Goal: Information Seeking & Learning: Learn about a topic

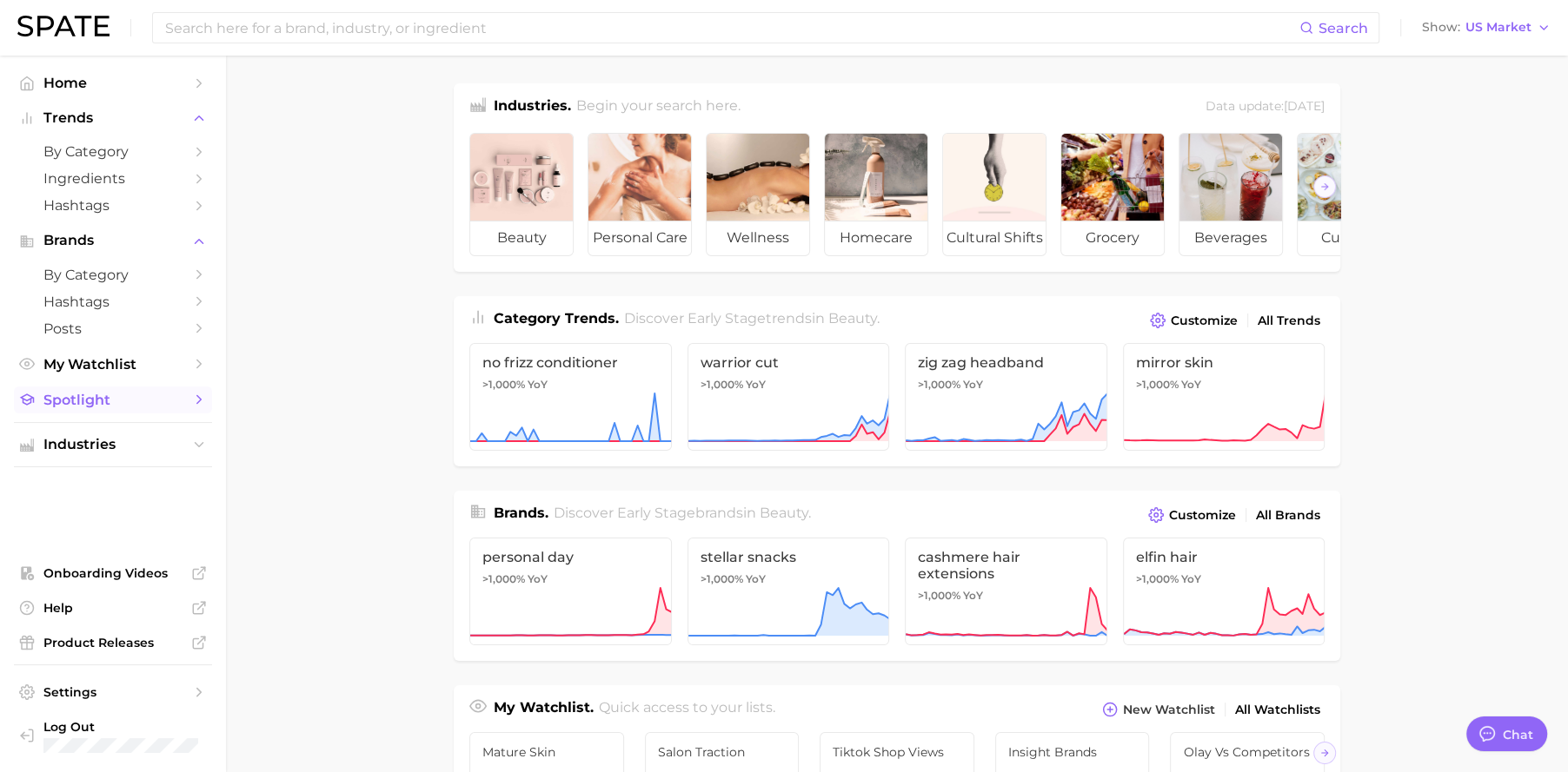
click at [115, 400] on span "Spotlight" at bounding box center [113, 400] width 139 height 17
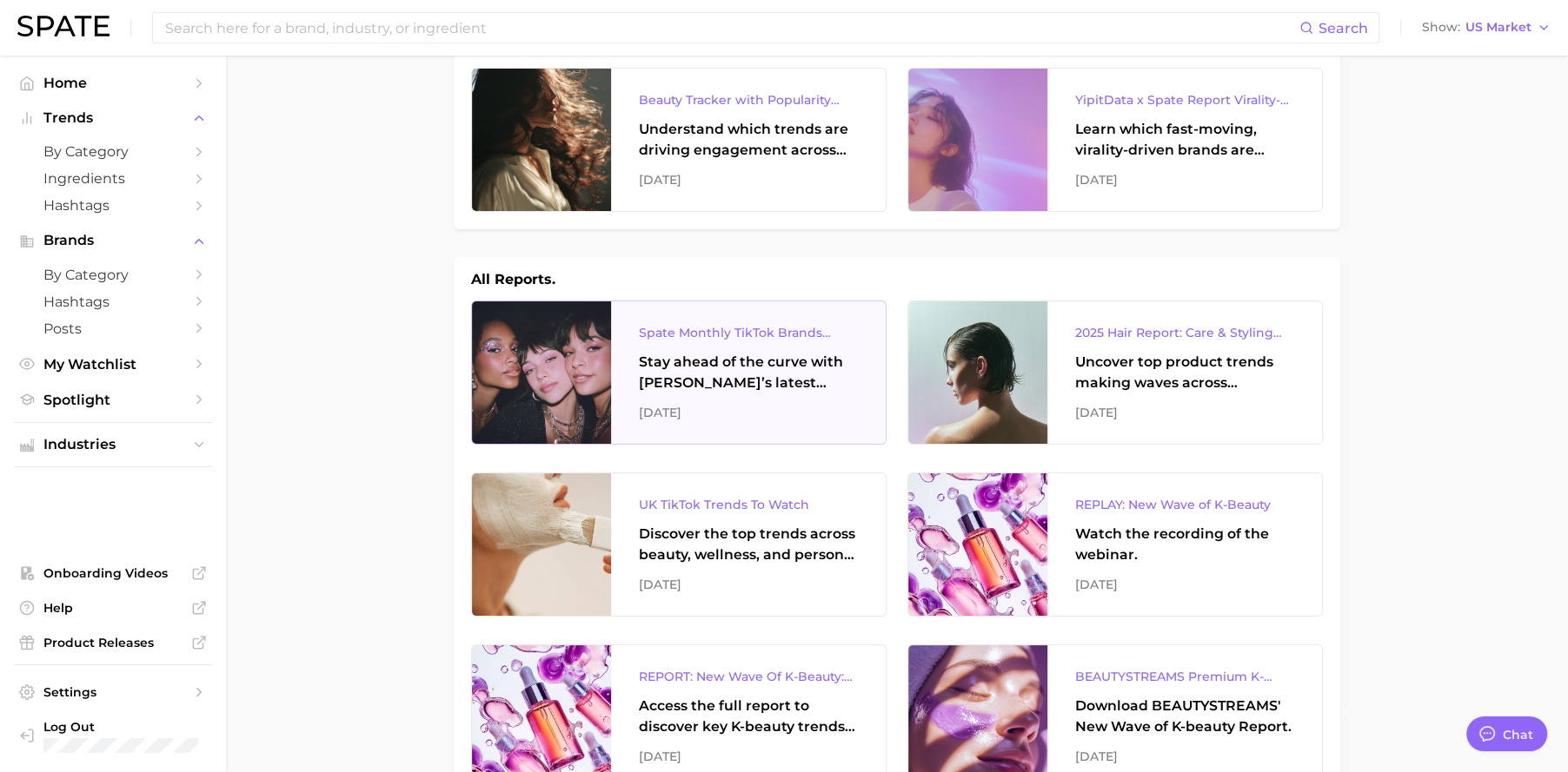
scroll to position [63, 0]
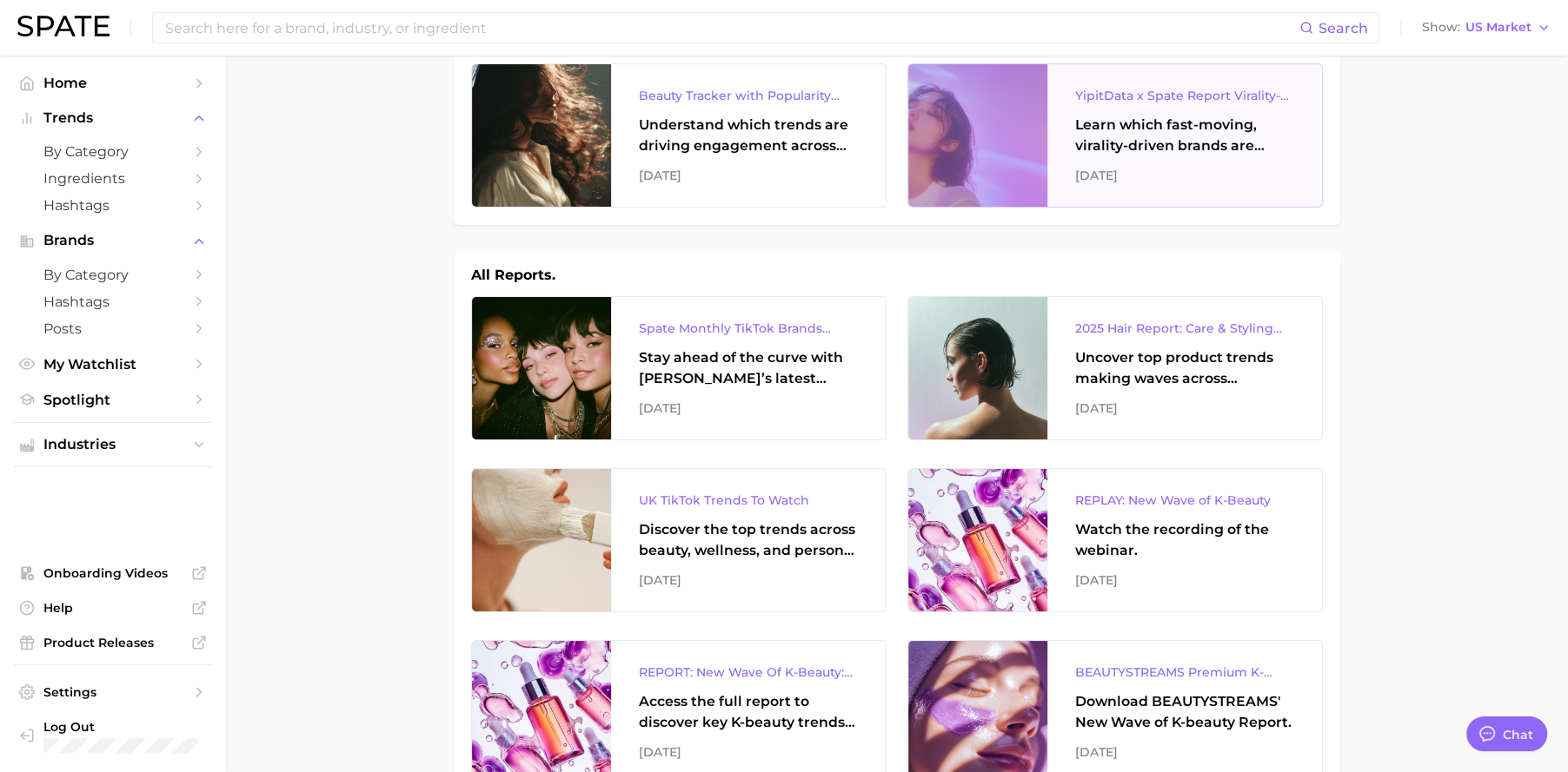
click at [1191, 94] on div "YipitData x Spate Report Virality-Driven Brands Are Taking a Slice of the Beaut…" at bounding box center [1184, 95] width 219 height 20
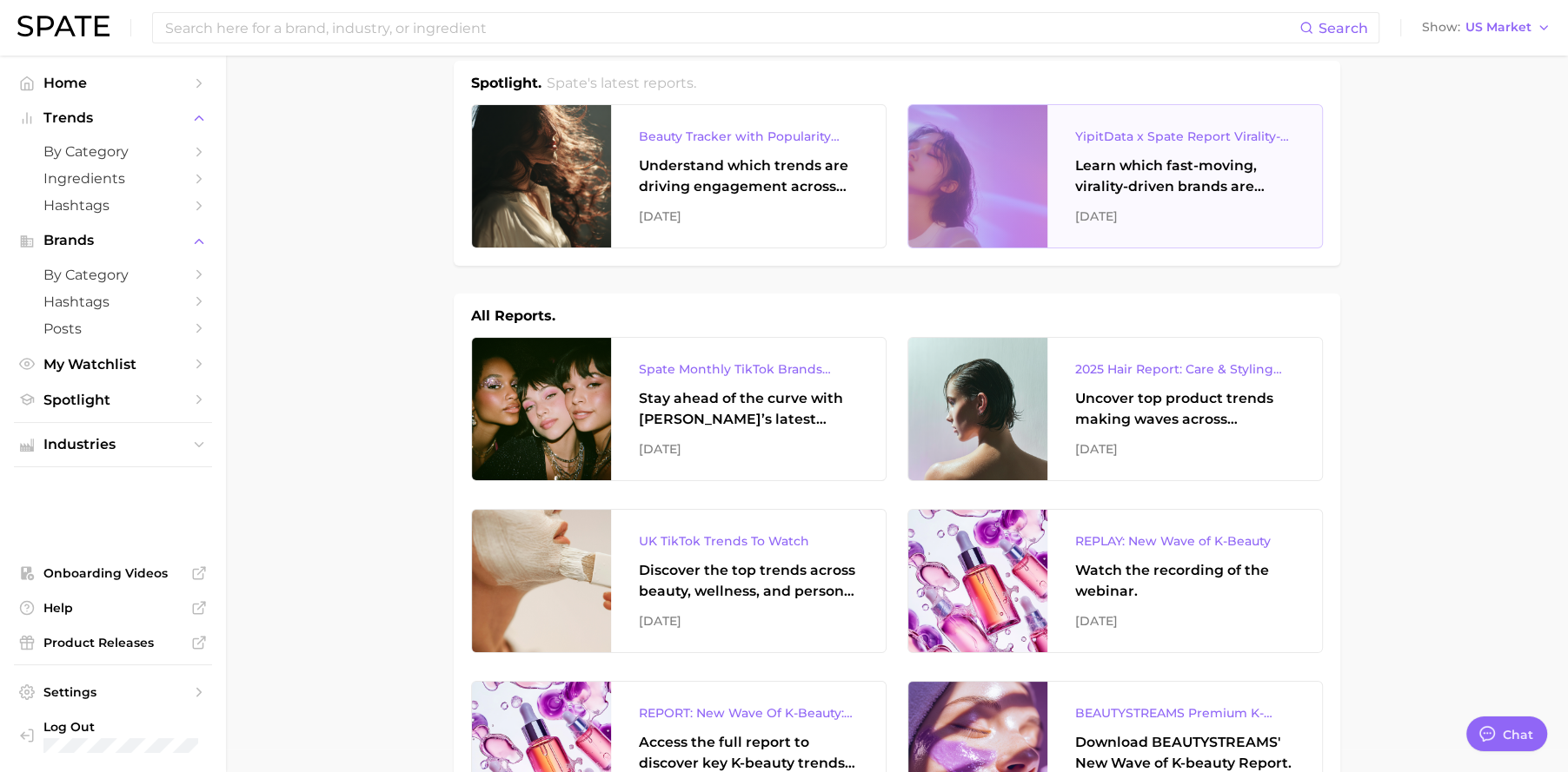
scroll to position [0, 0]
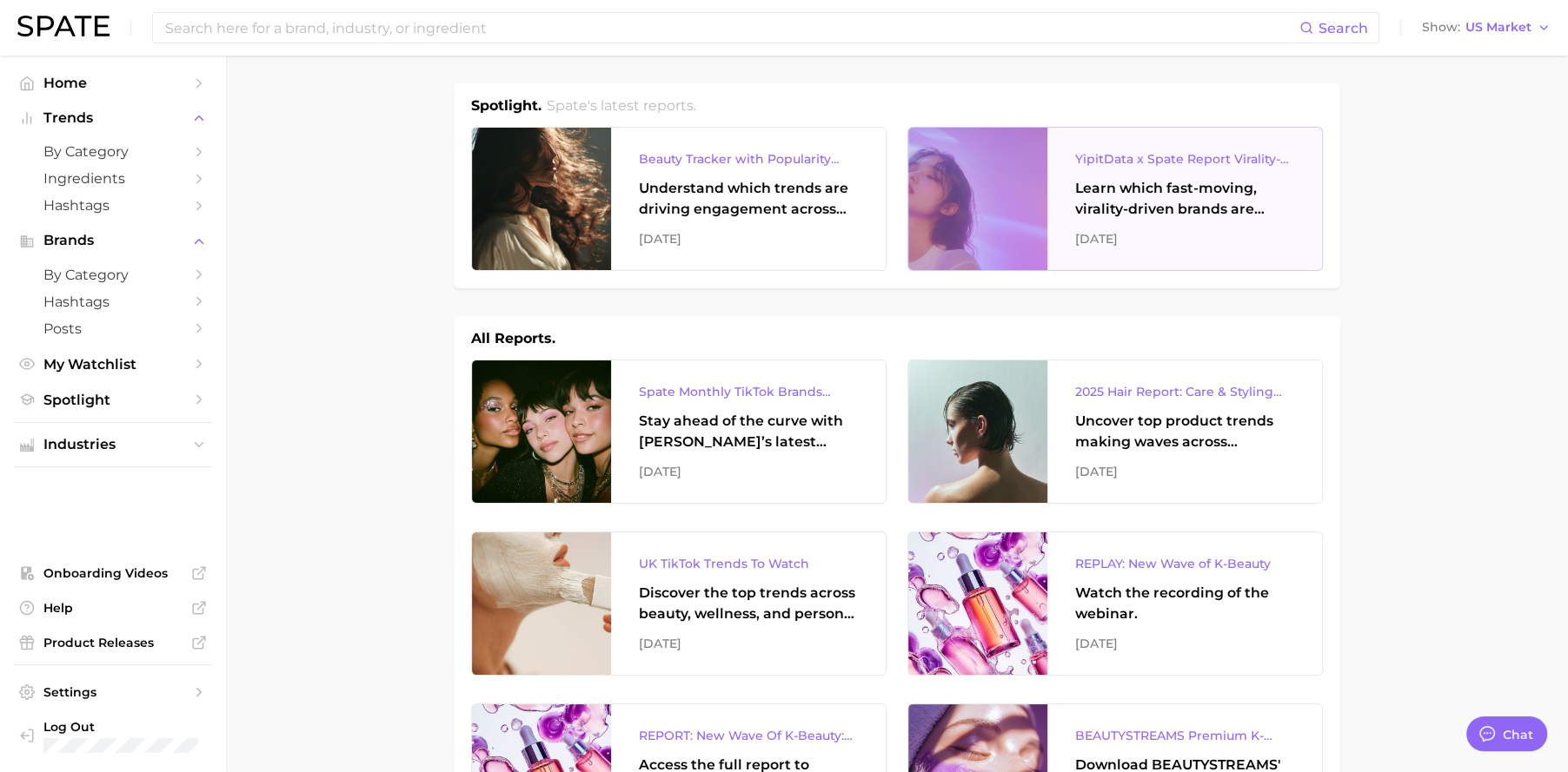
click at [1018, 175] on div at bounding box center [978, 198] width 139 height 143
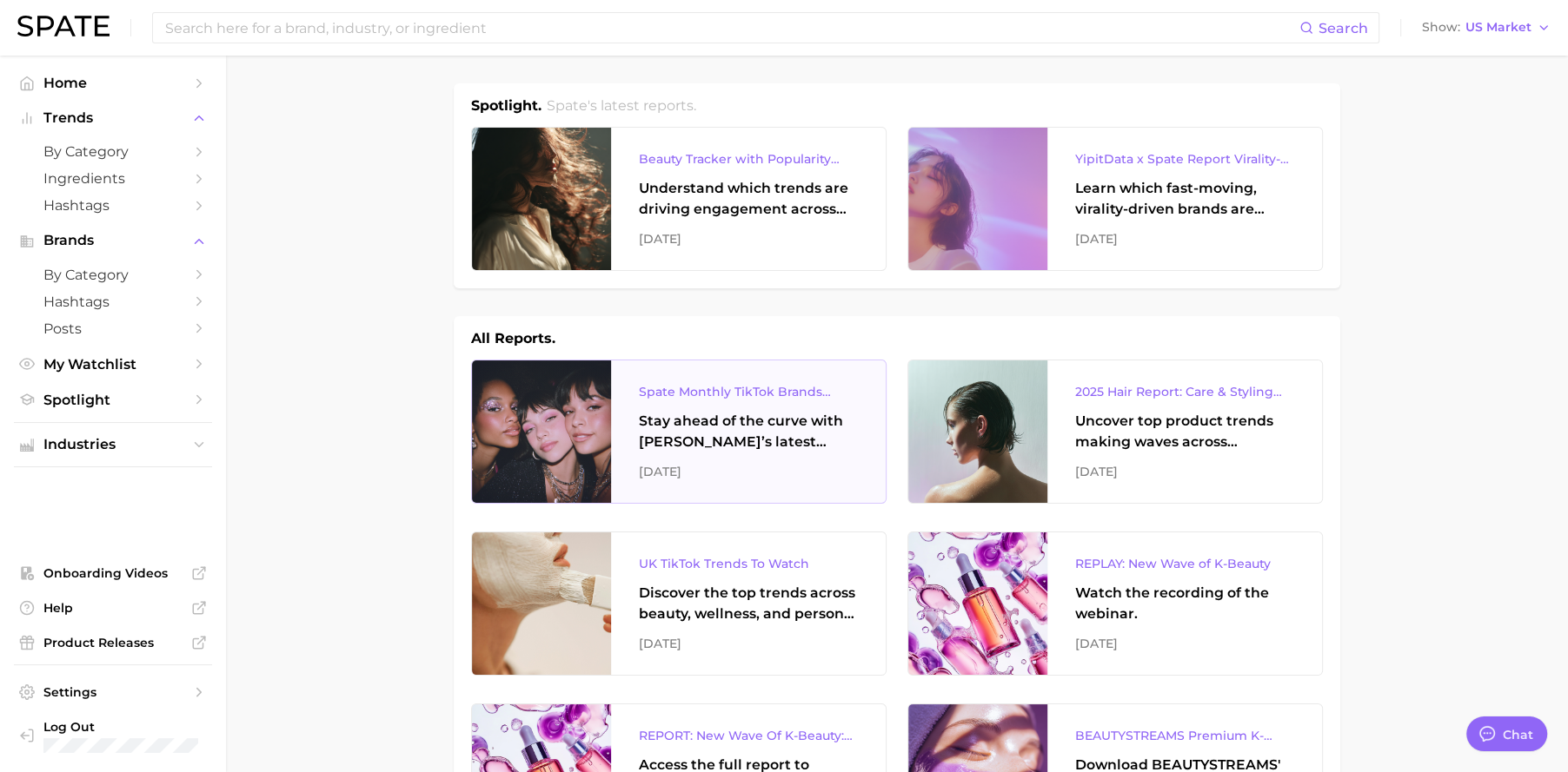
click at [787, 398] on div "Spate Monthly TikTok Brands Tracker" at bounding box center [748, 391] width 219 height 20
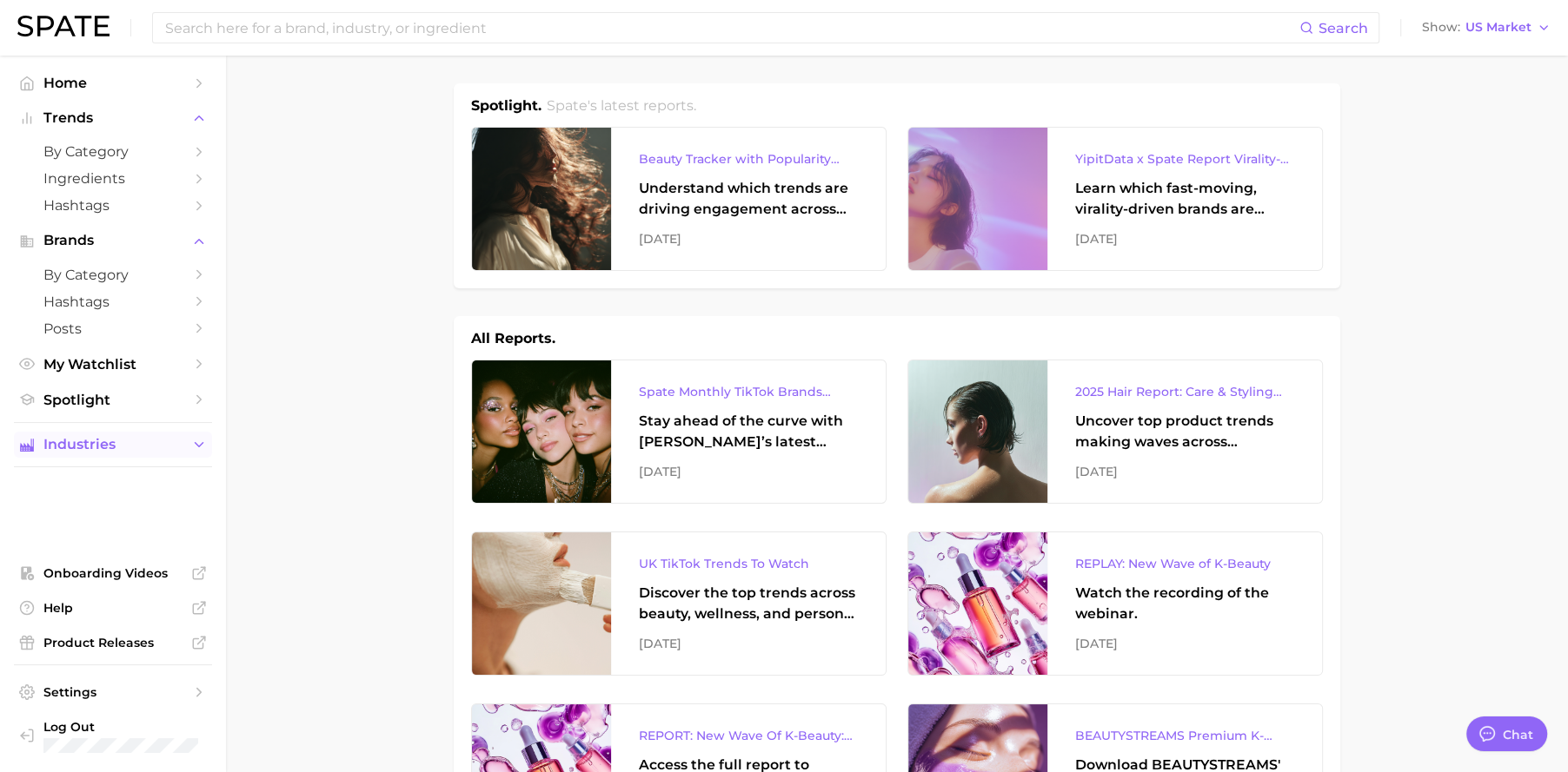
click at [86, 443] on span "Industries" at bounding box center [113, 444] width 139 height 16
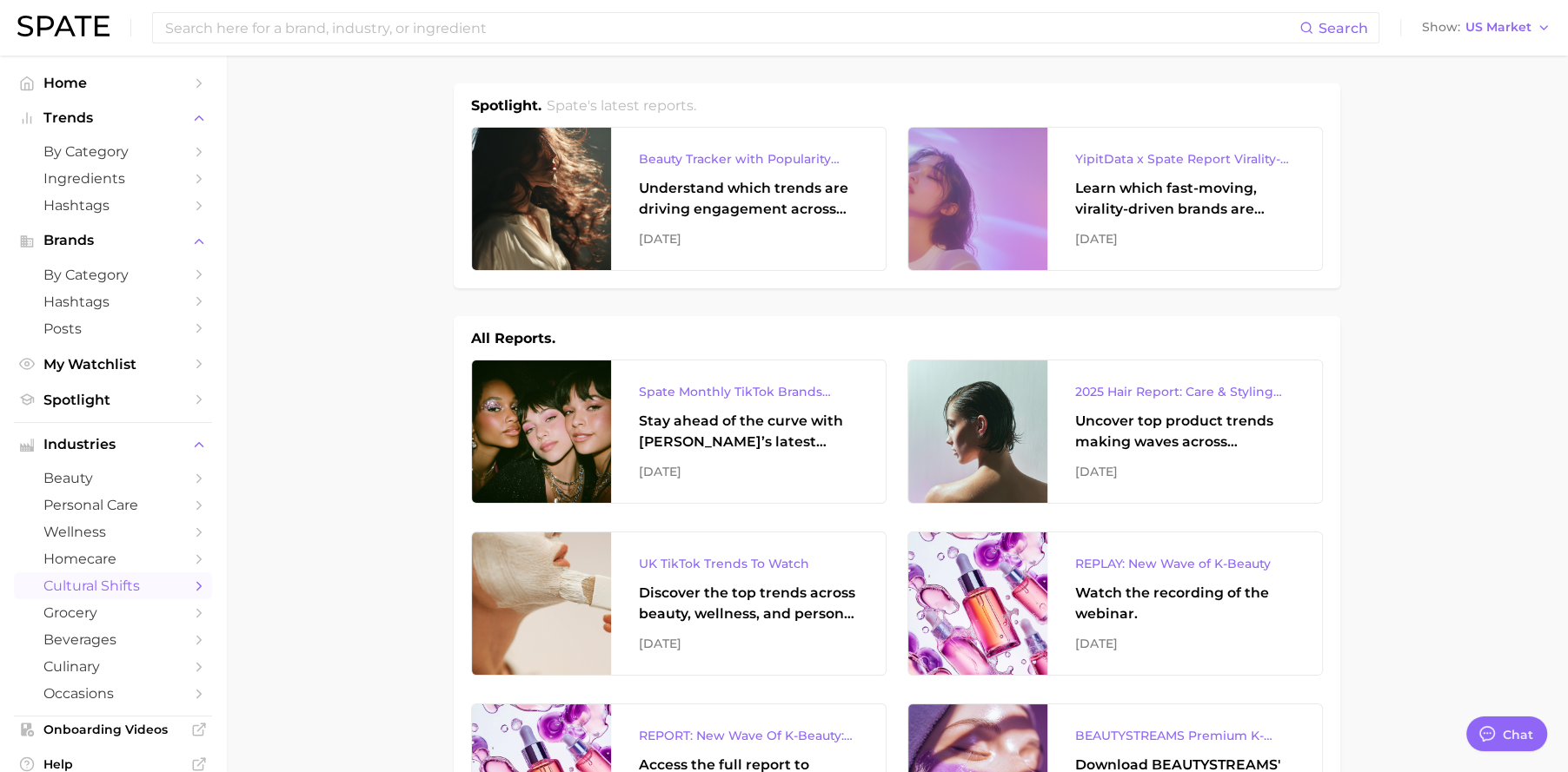
click at [145, 589] on span "cultural shifts" at bounding box center [113, 585] width 139 height 17
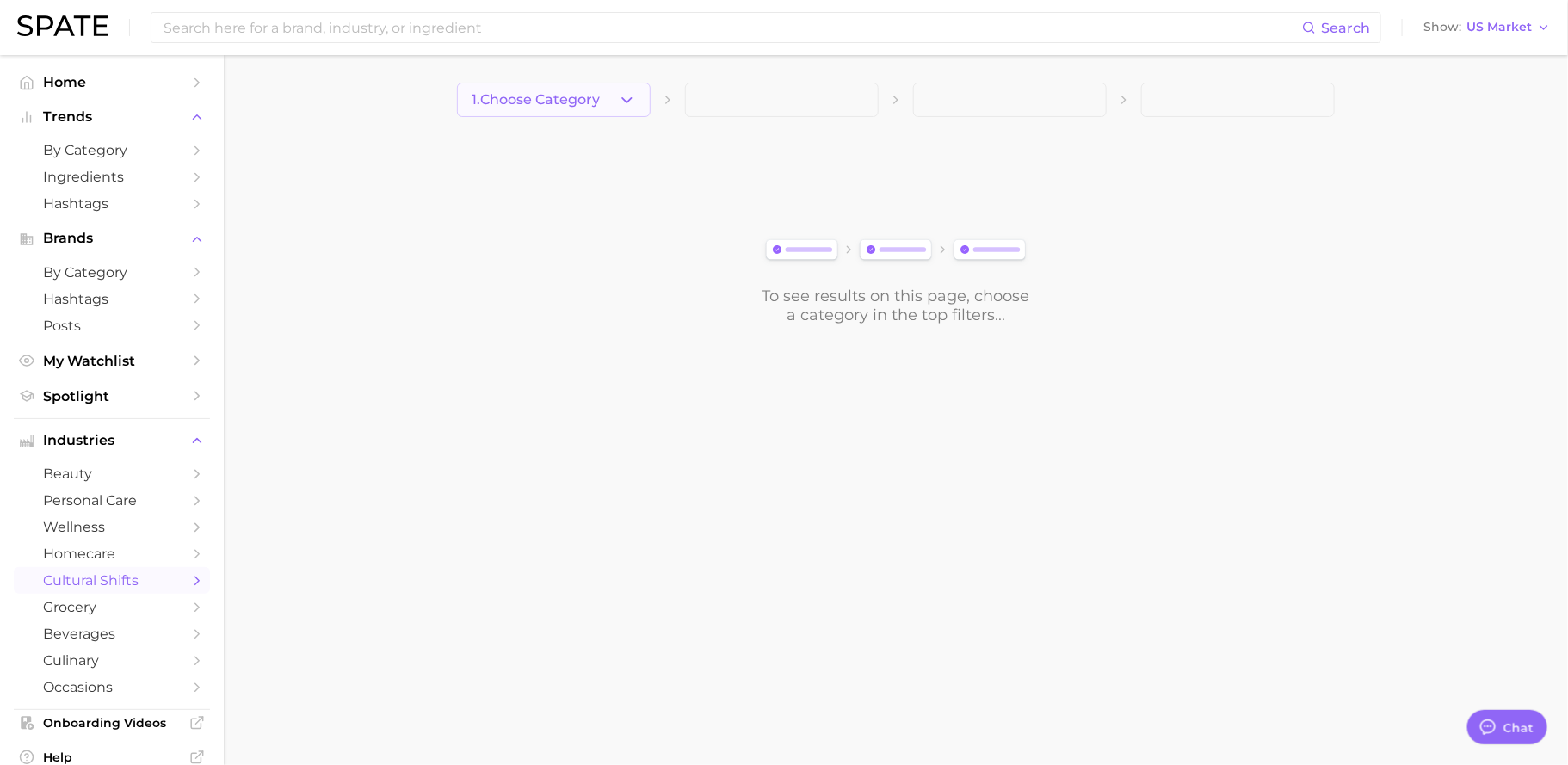
click at [578, 99] on span "1. Choose Category" at bounding box center [536, 100] width 128 height 15
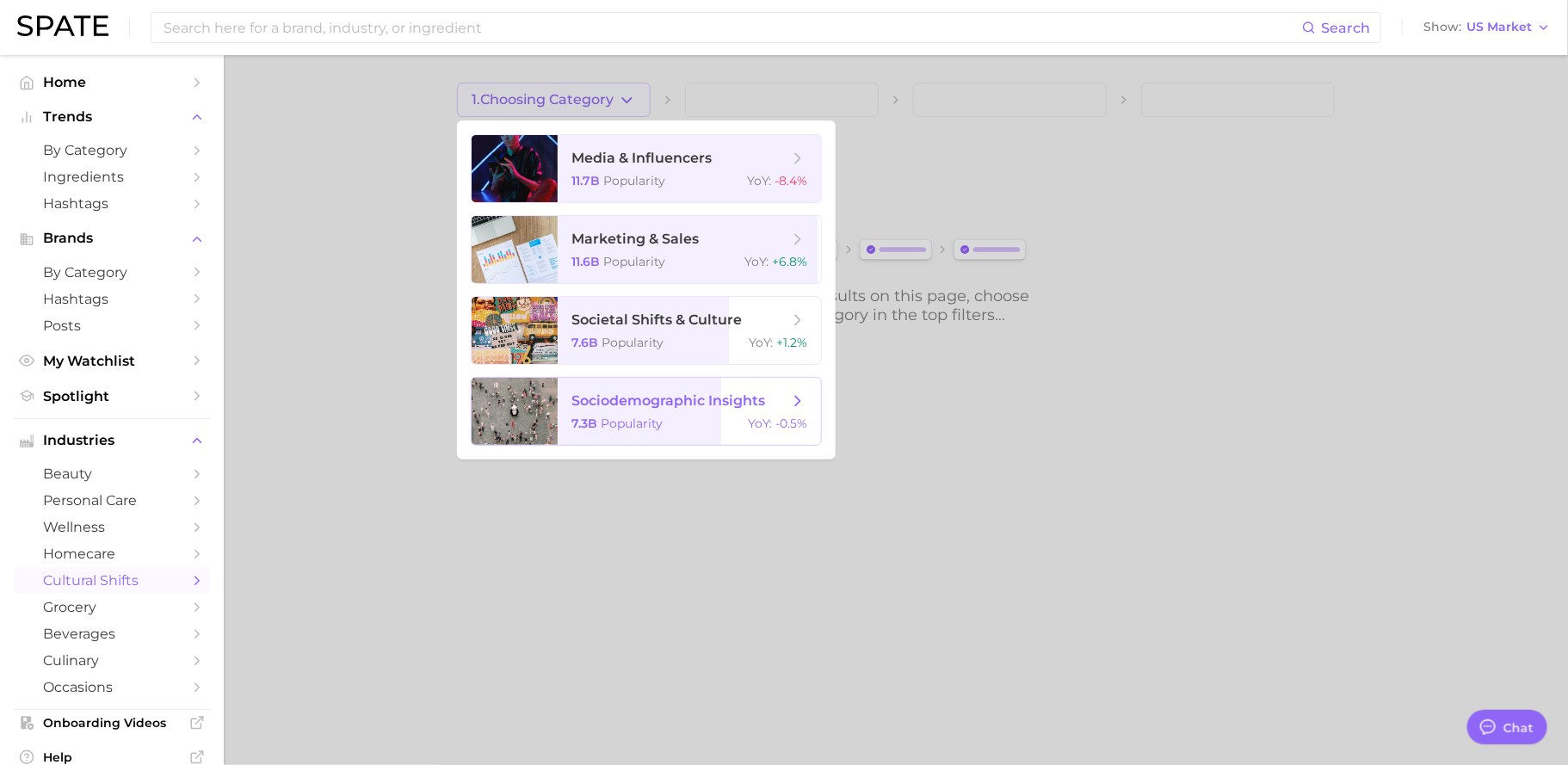
click at [682, 408] on span "sociodemographic insights" at bounding box center [667, 400] width 194 height 16
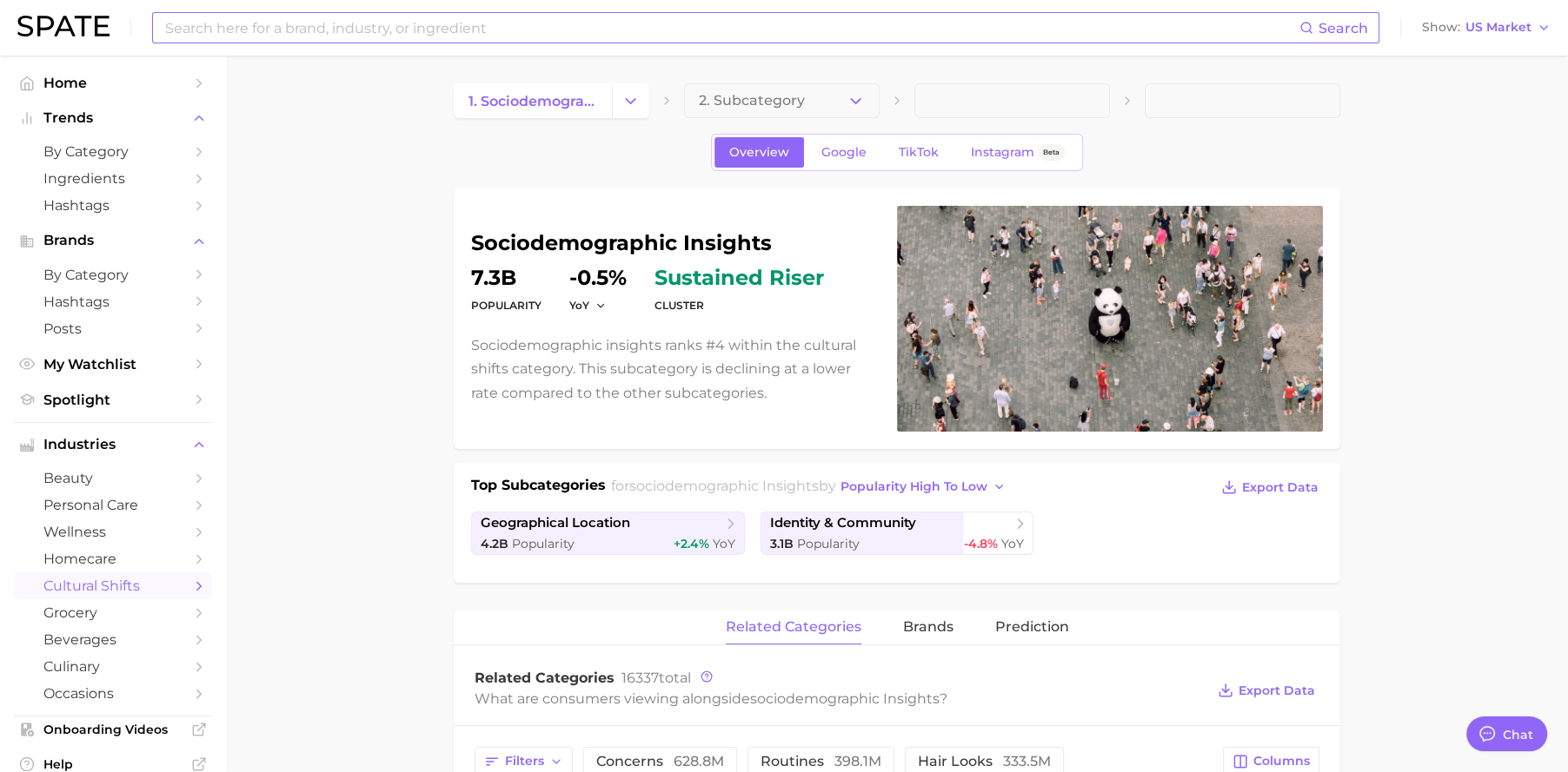
type textarea "x"
click at [633, 107] on icon "Change Category" at bounding box center [630, 101] width 18 height 18
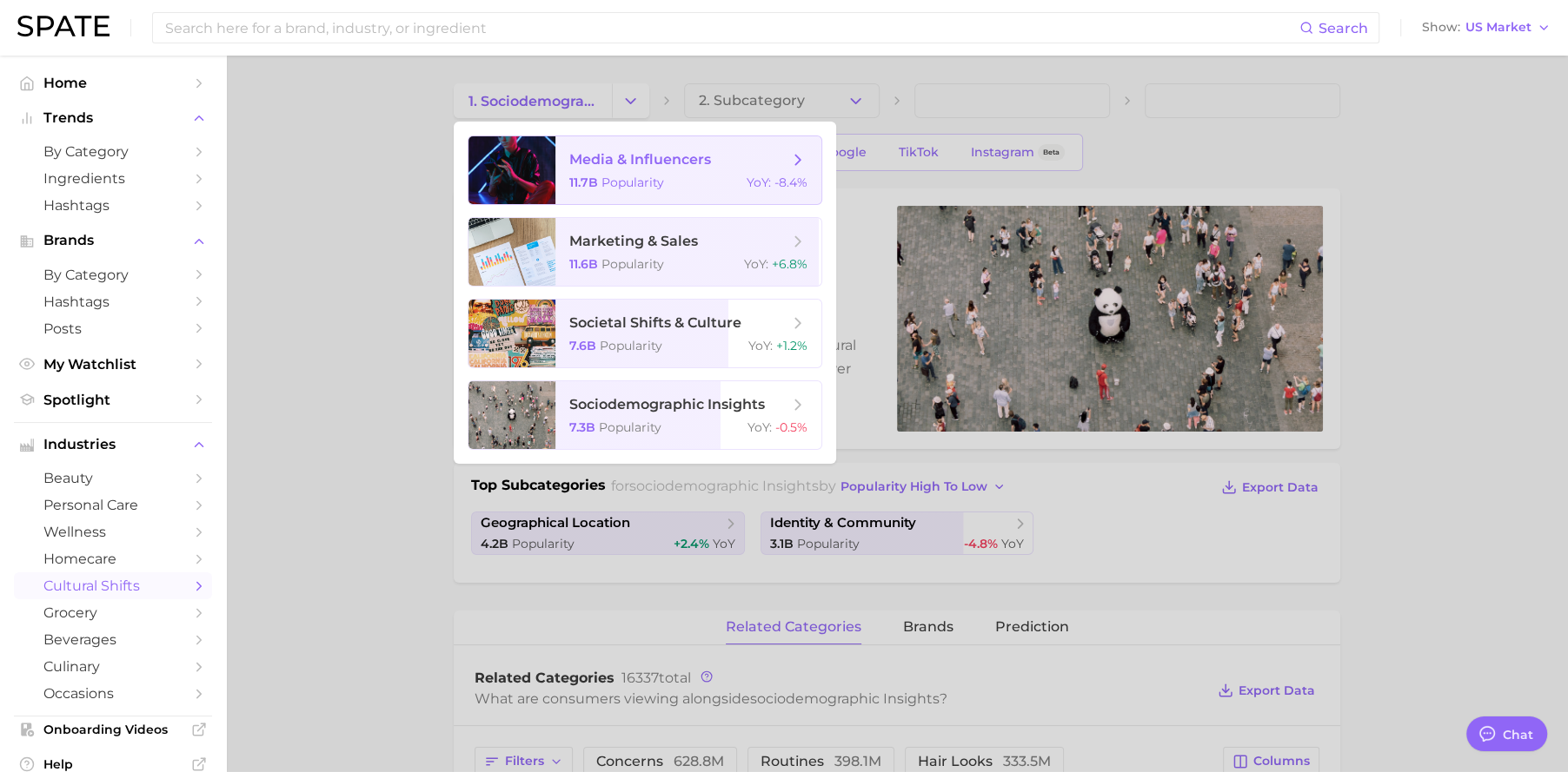
click at [687, 167] on span "media & influencers" at bounding box center [640, 158] width 142 height 17
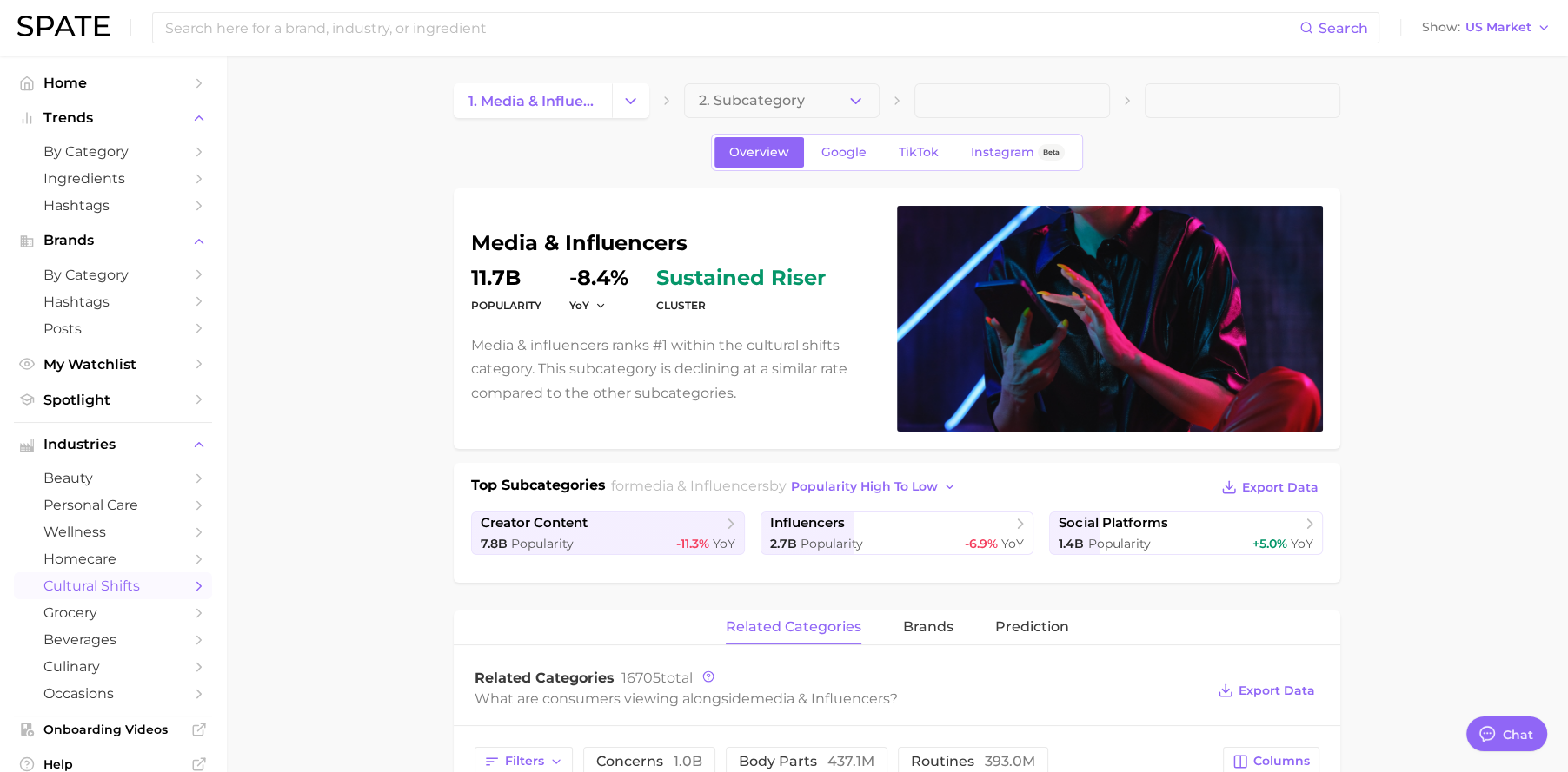
drag, startPoint x: 632, startPoint y: 107, endPoint x: 633, endPoint y: 119, distance: 12.0
click at [632, 107] on icon "Change Category" at bounding box center [630, 101] width 18 height 18
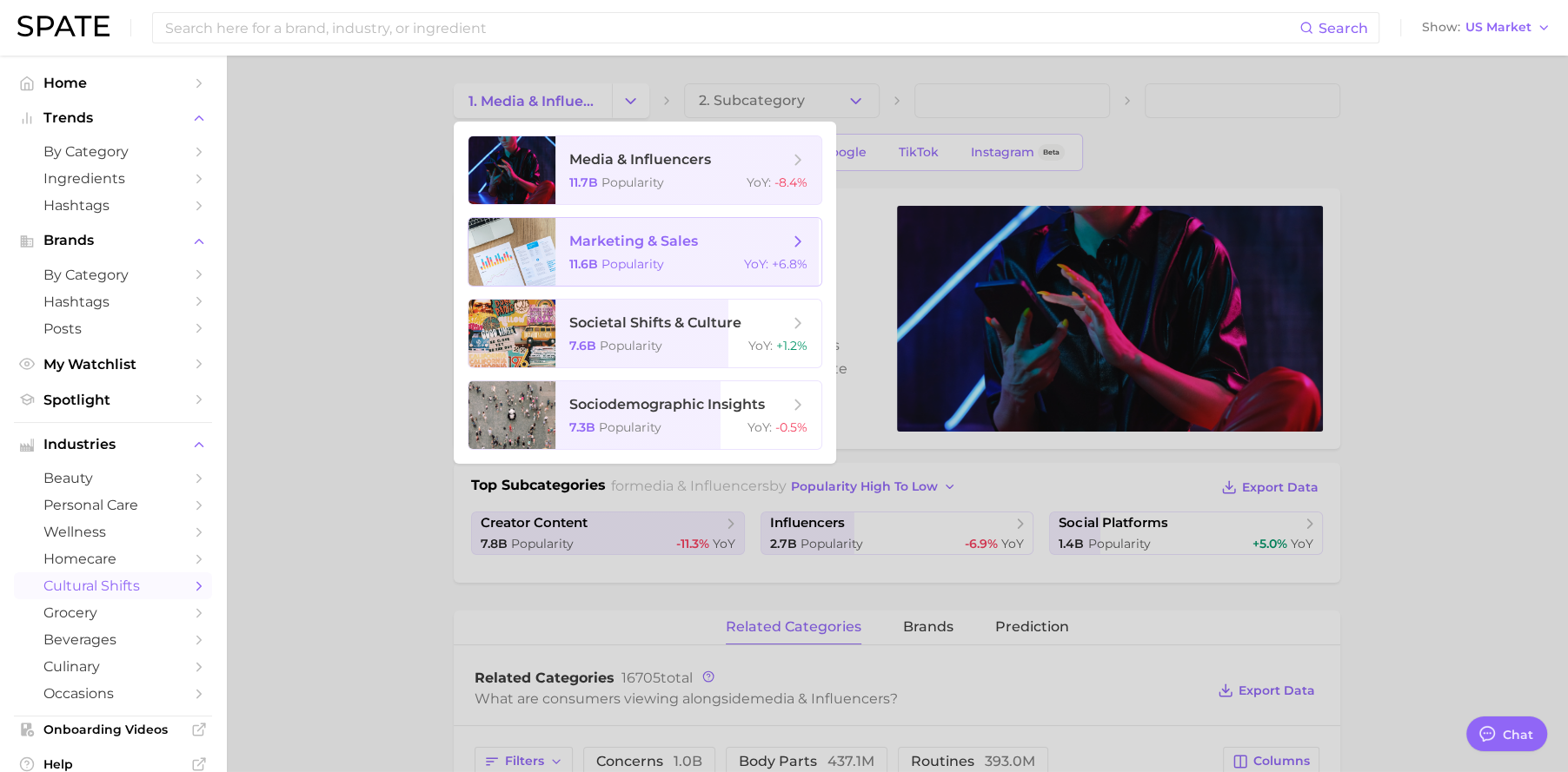
click at [661, 244] on span "marketing & sales" at bounding box center [633, 240] width 128 height 17
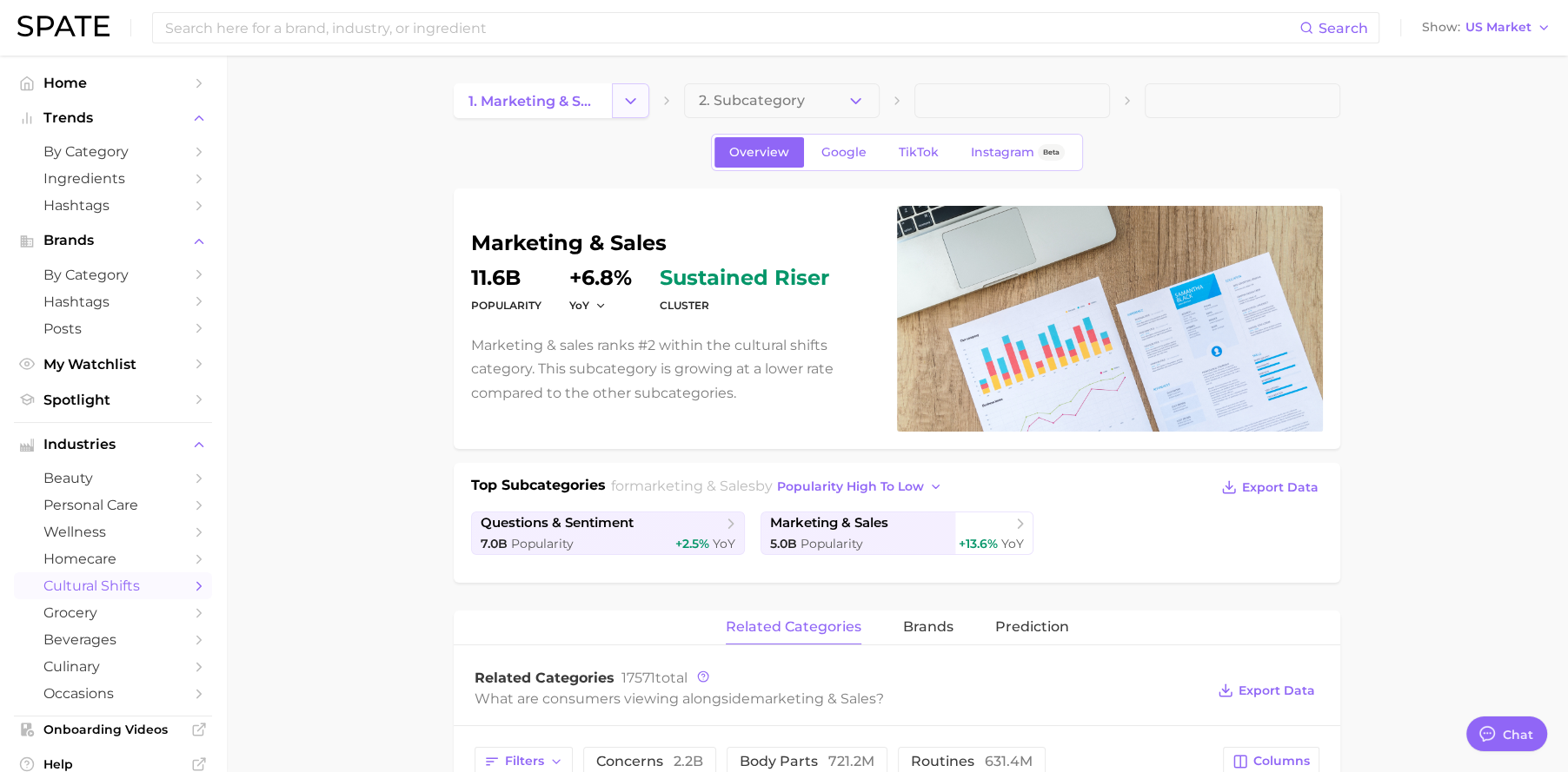
drag, startPoint x: 645, startPoint y: 123, endPoint x: 636, endPoint y: 108, distance: 17.5
click at [635, 106] on icon "Change Category" at bounding box center [630, 101] width 18 height 18
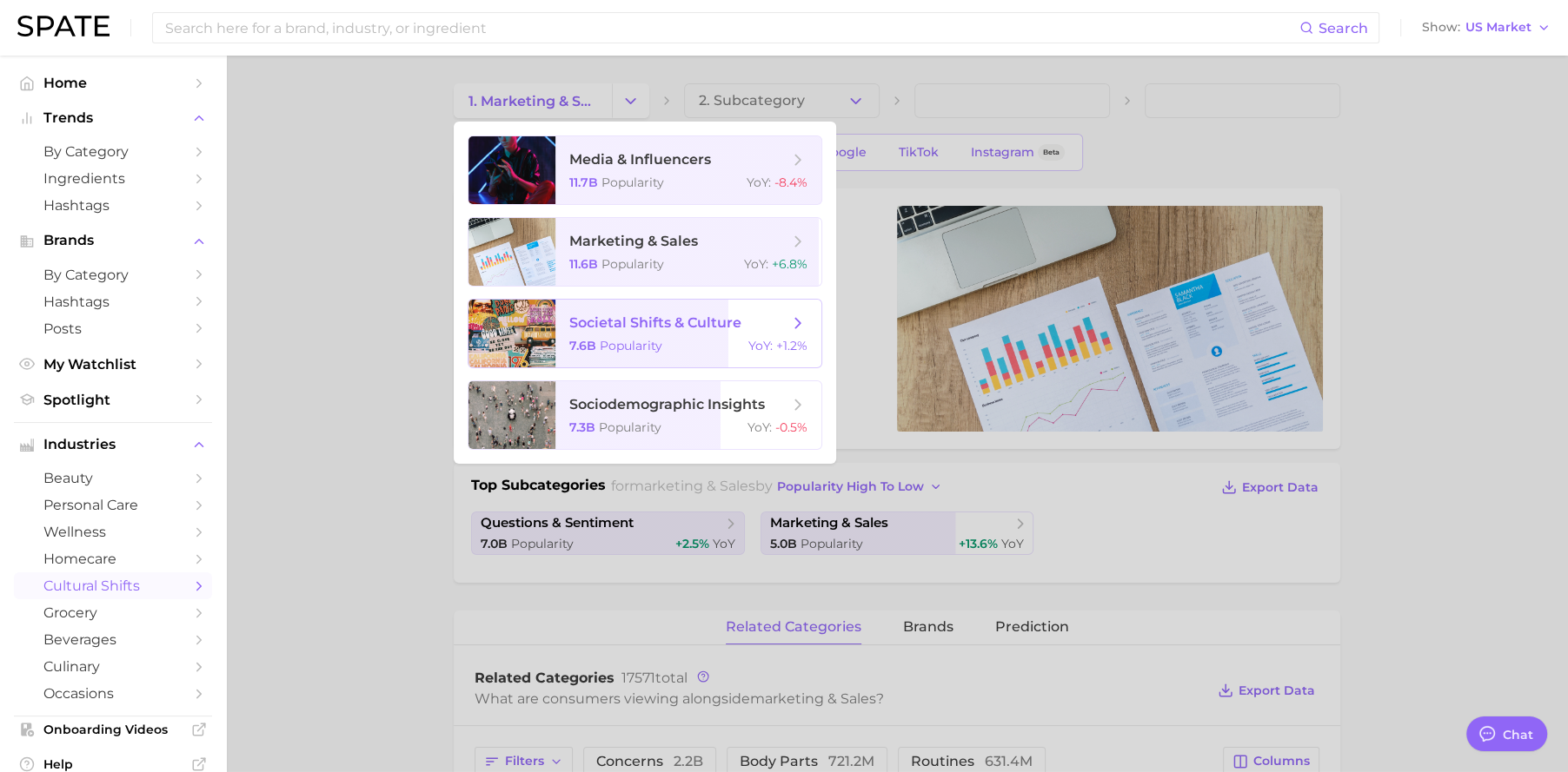
click at [640, 340] on span "Popularity" at bounding box center [630, 346] width 62 height 16
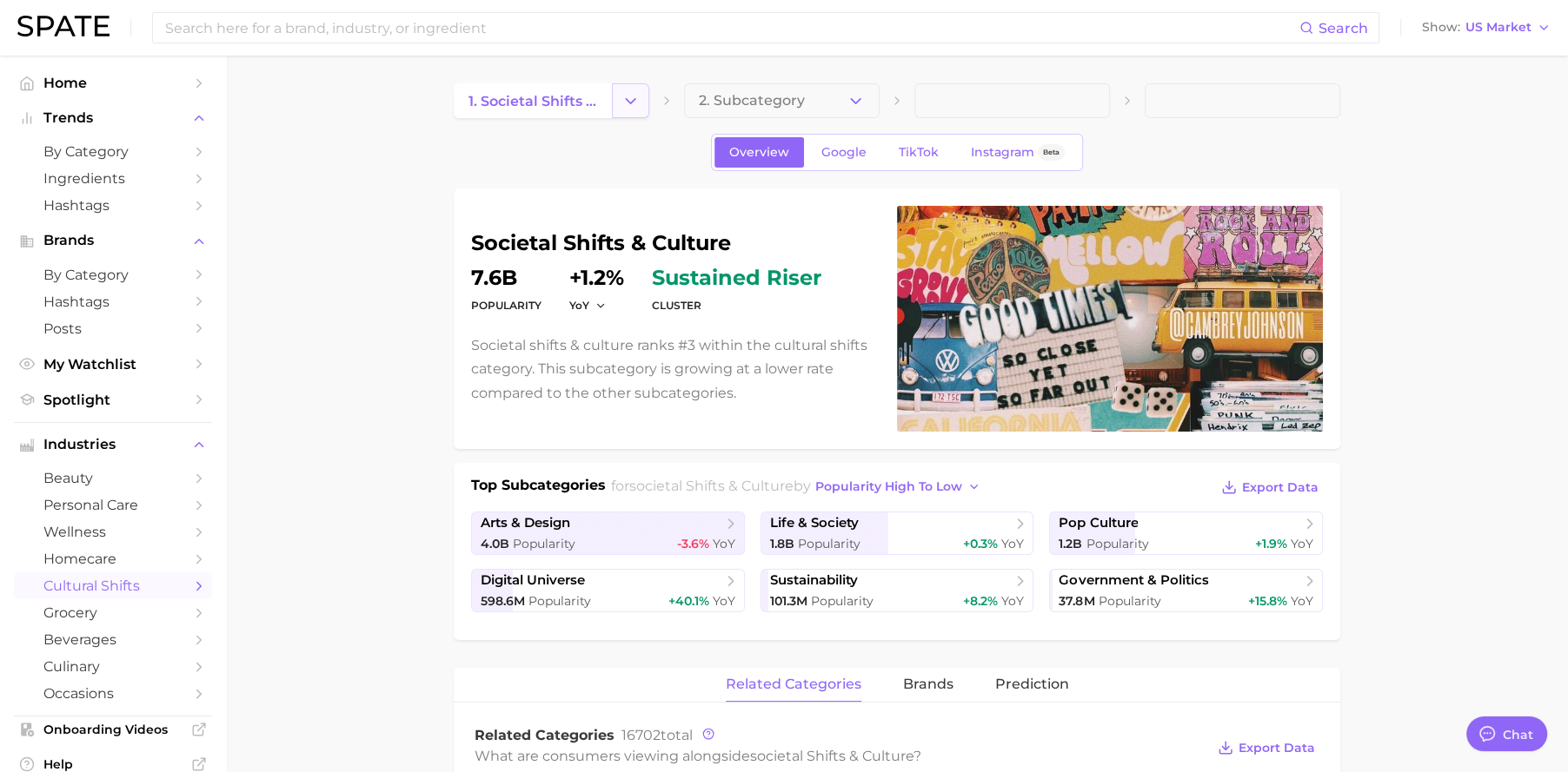
click at [616, 108] on button "Change Category" at bounding box center [630, 101] width 37 height 35
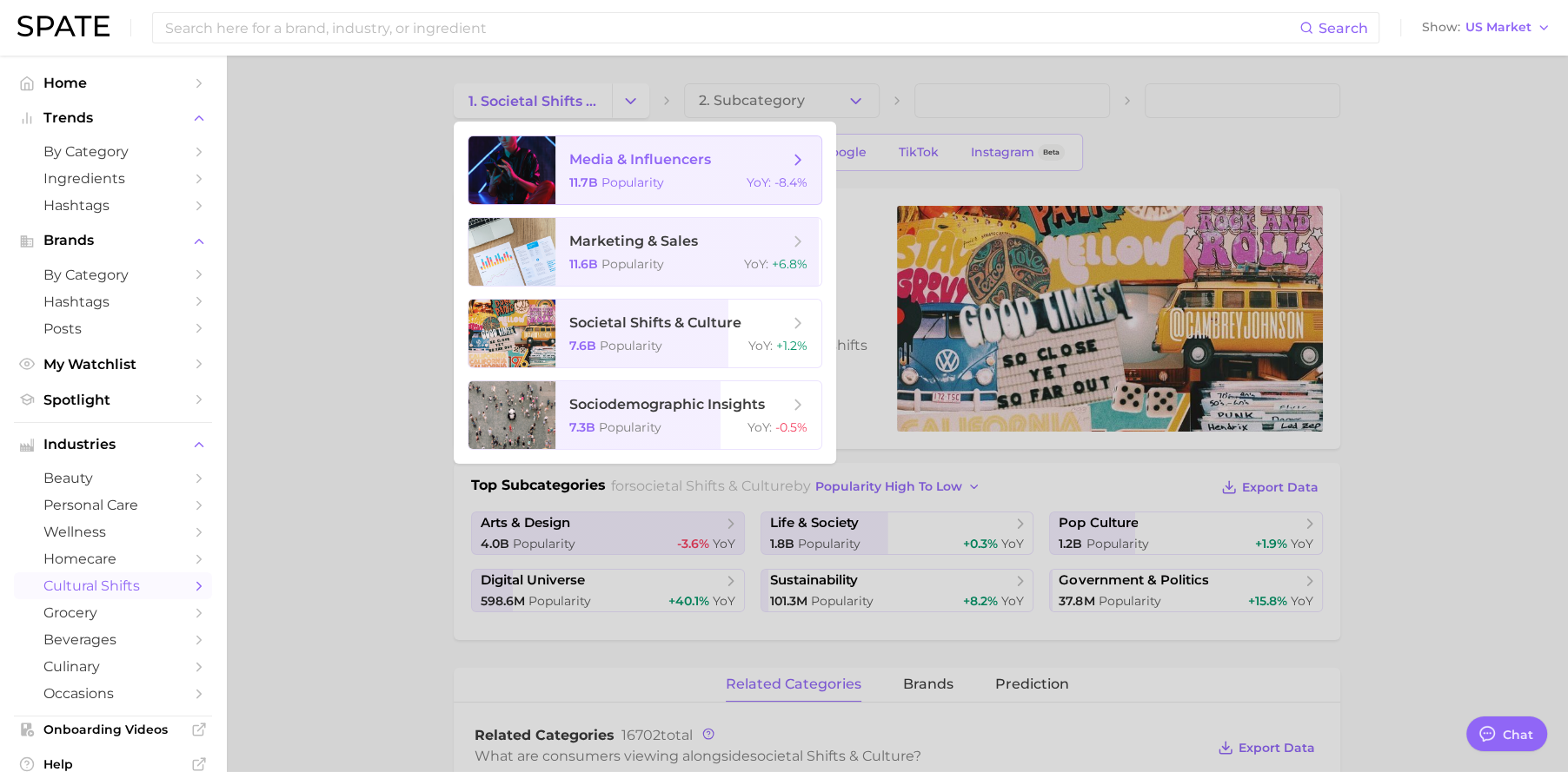
click at [683, 174] on span "media & influencers 11.7b Popularity YoY : -8.4%" at bounding box center [688, 170] width 266 height 68
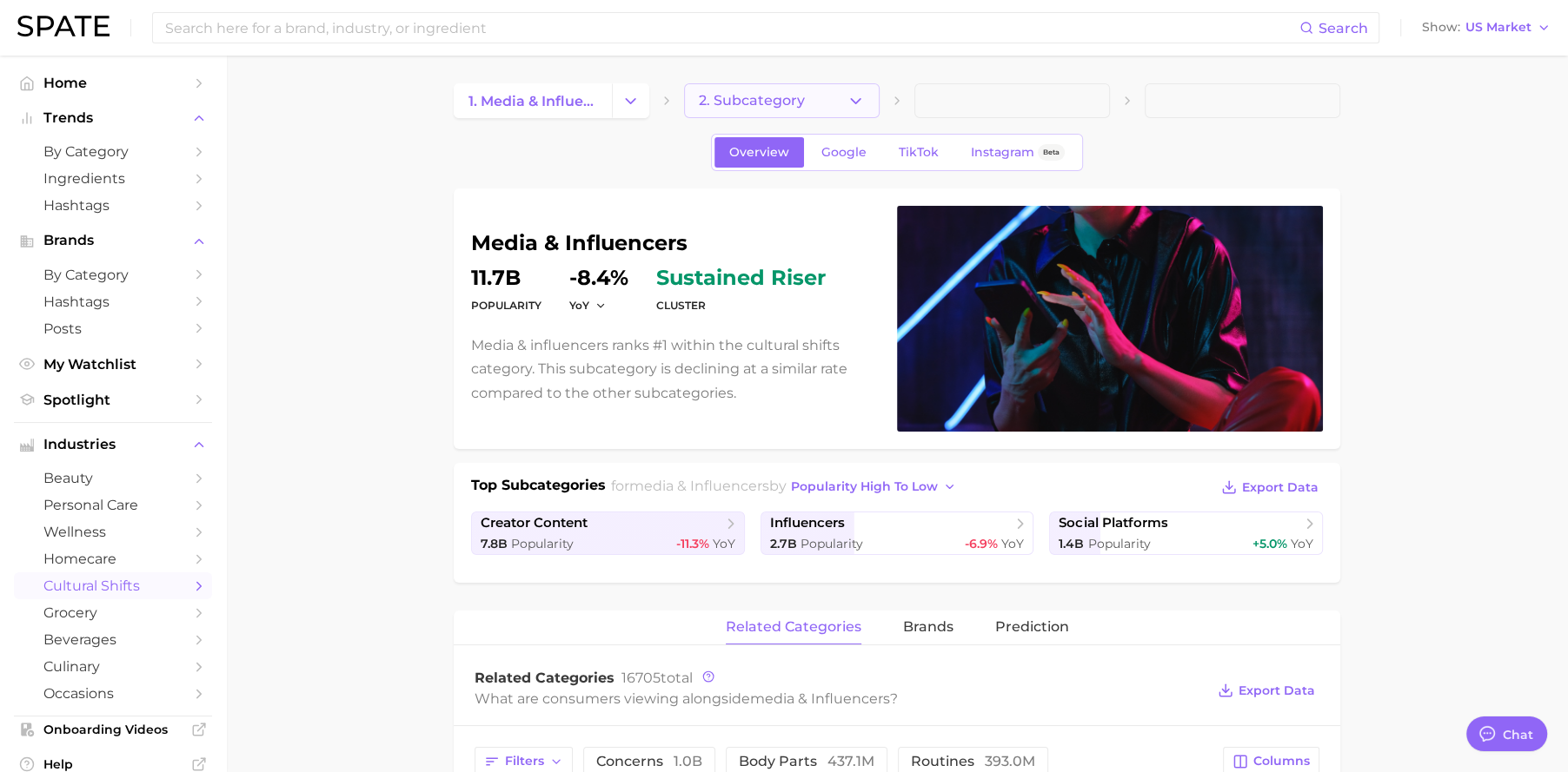
click at [809, 104] on button "2. Subcategory" at bounding box center [781, 101] width 196 height 35
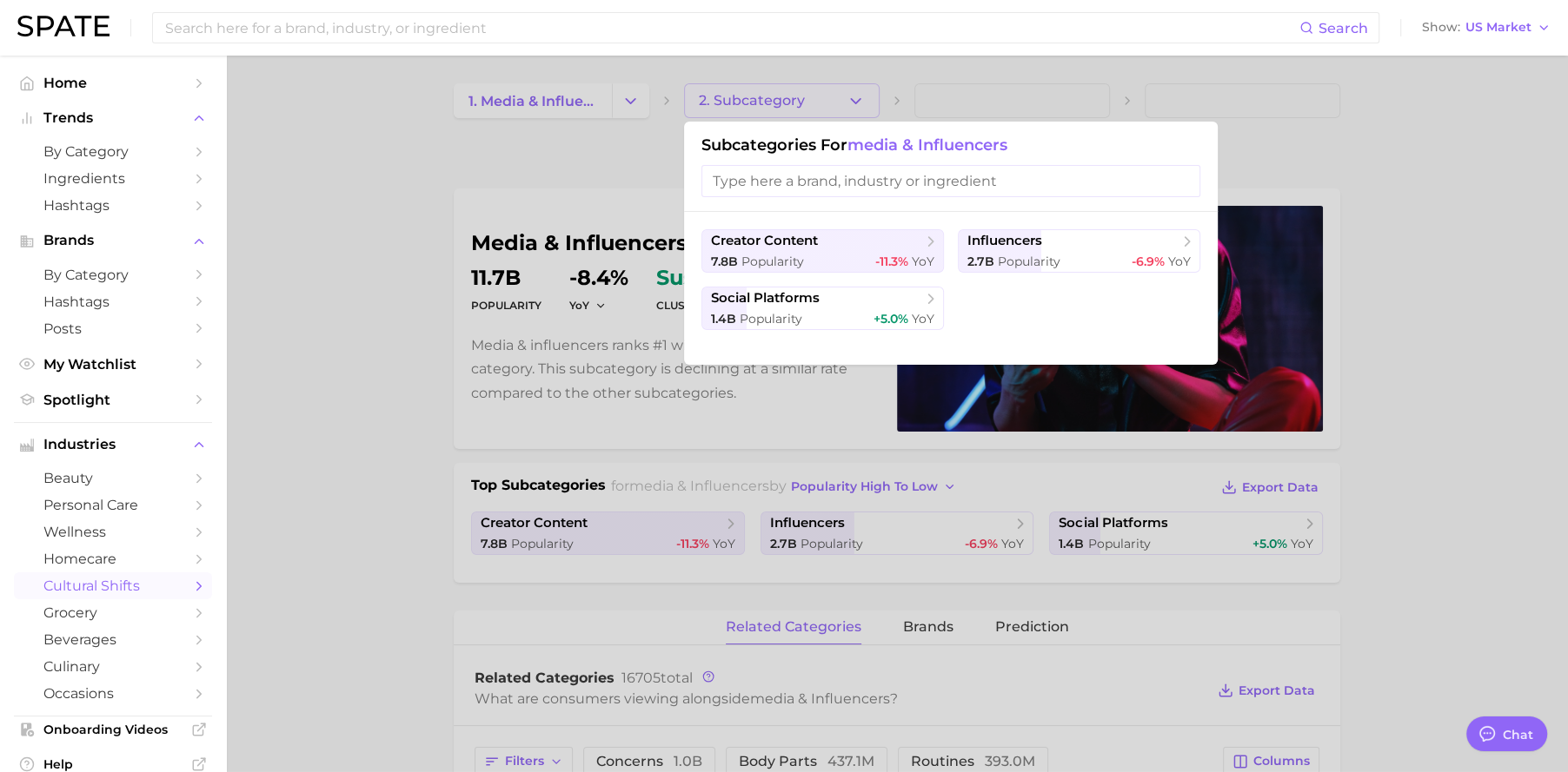
click at [886, 534] on div at bounding box center [784, 386] width 1568 height 772
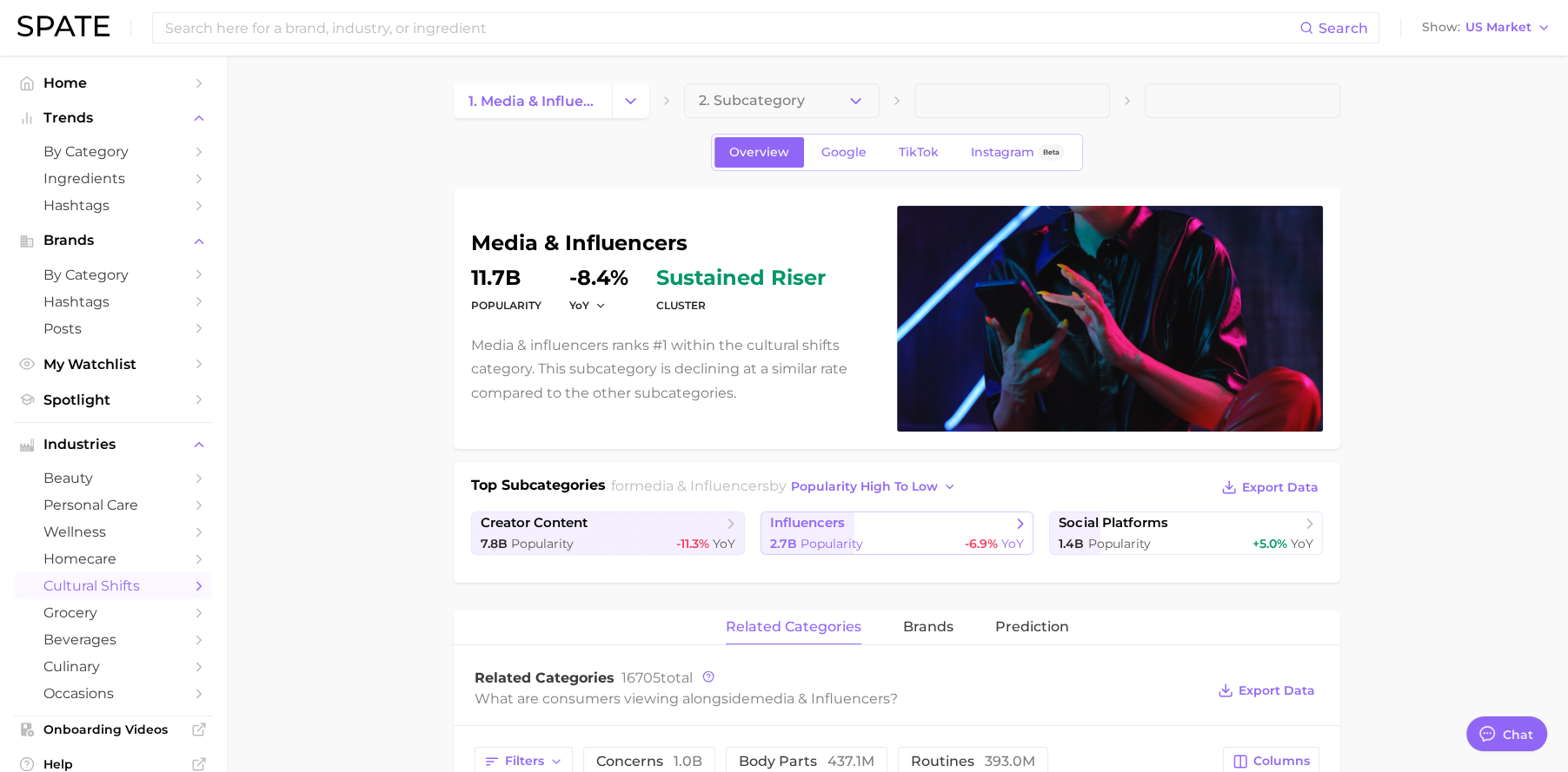
click at [884, 536] on div "2.7b Popularity -6.9% YoY" at bounding box center [898, 544] width 255 height 17
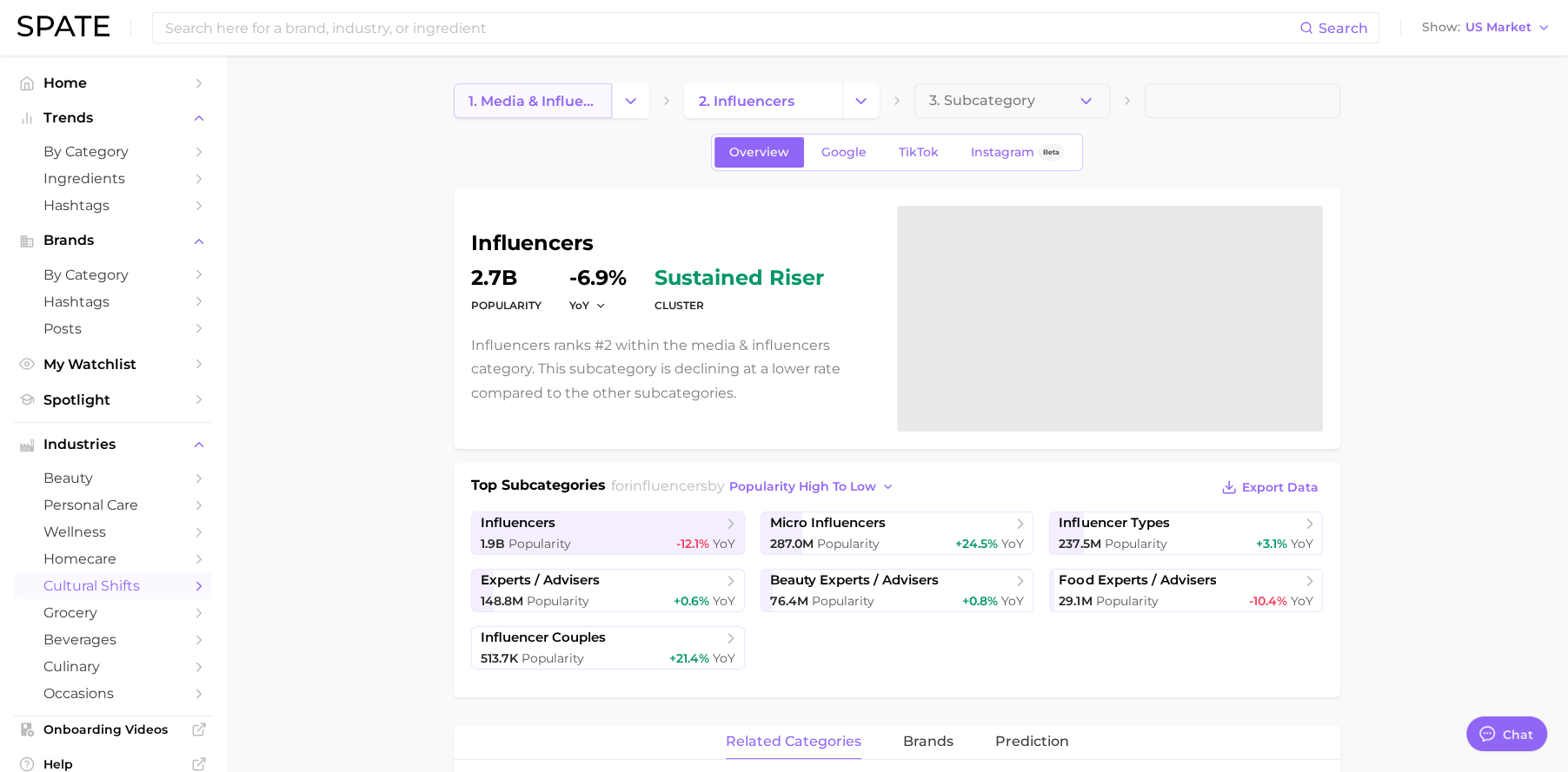
click at [588, 112] on link "1. media & influencers" at bounding box center [532, 101] width 159 height 35
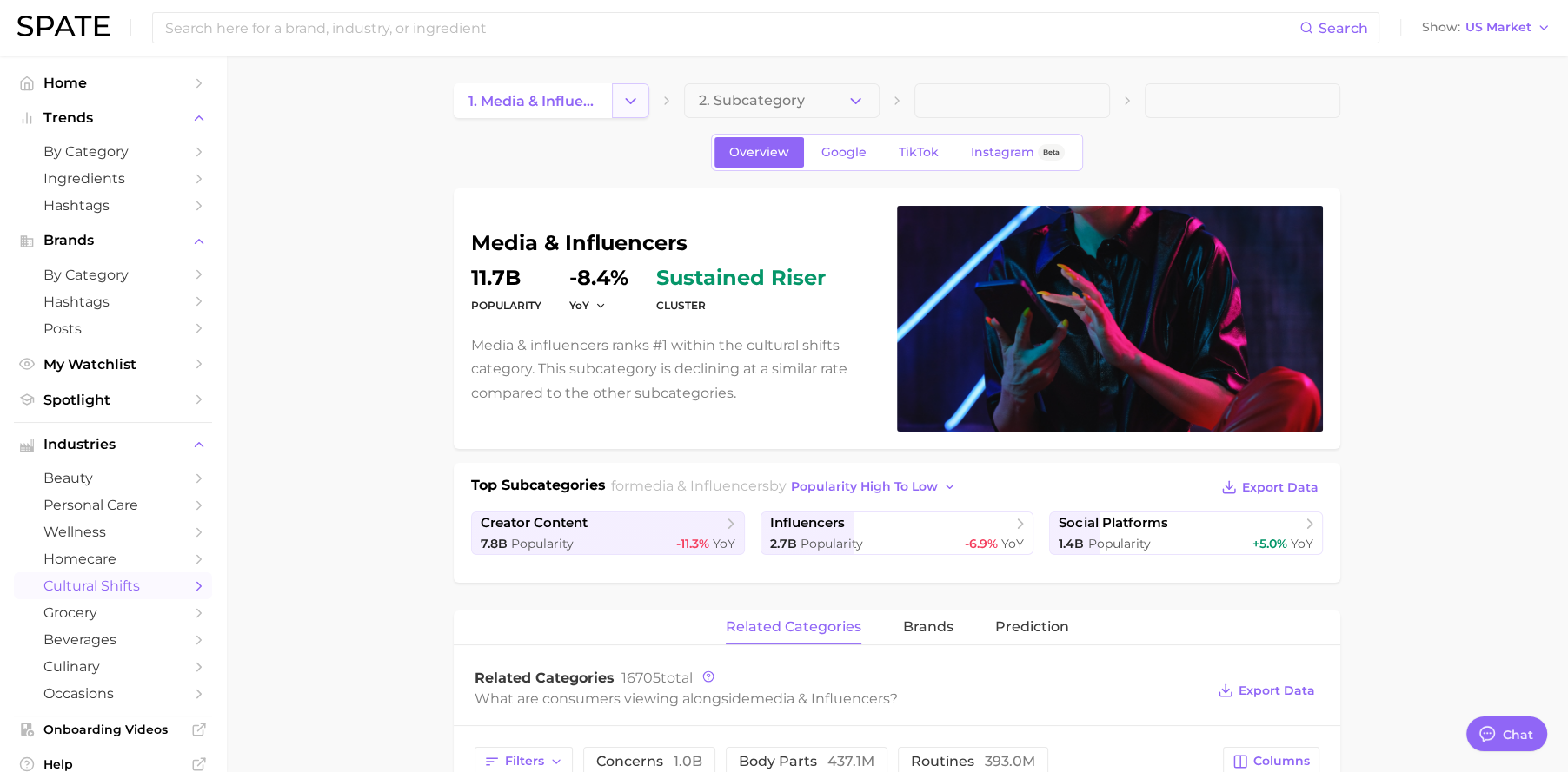
click at [637, 117] on button "Change Category" at bounding box center [630, 101] width 37 height 35
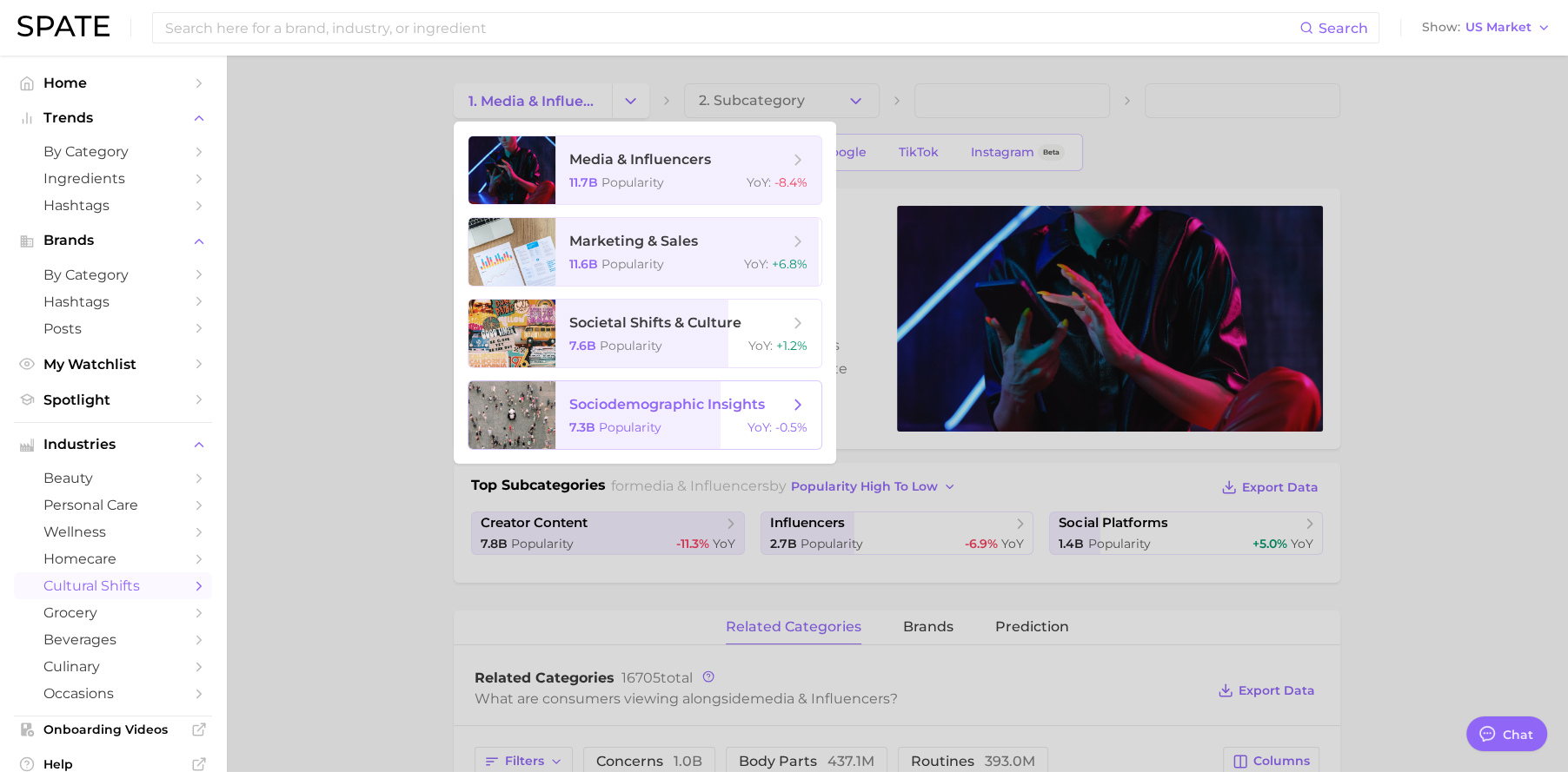
click at [681, 395] on span "sociodemographic insights" at bounding box center [678, 404] width 219 height 19
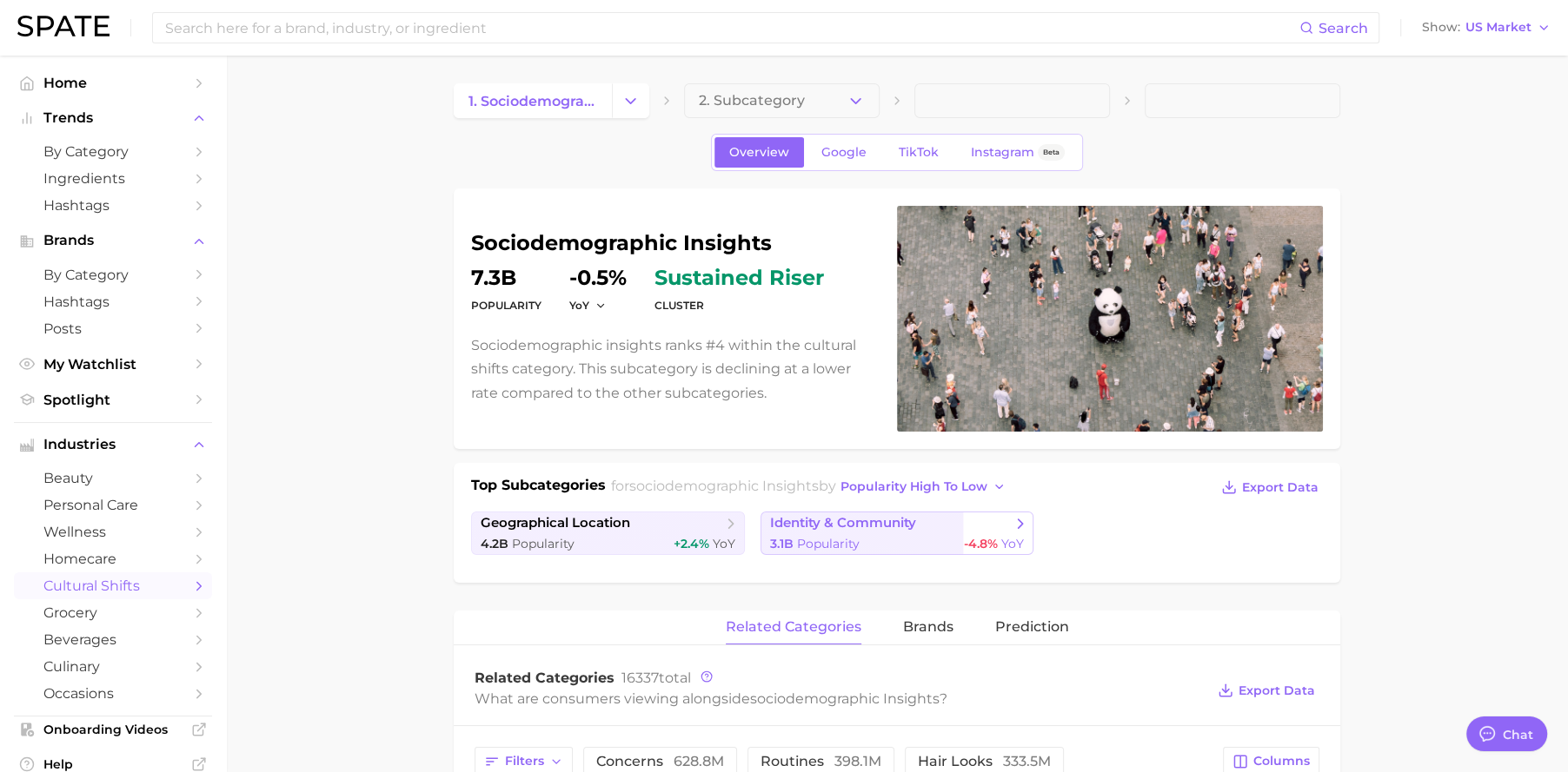
click at [843, 536] on span "Popularity" at bounding box center [828, 544] width 62 height 16
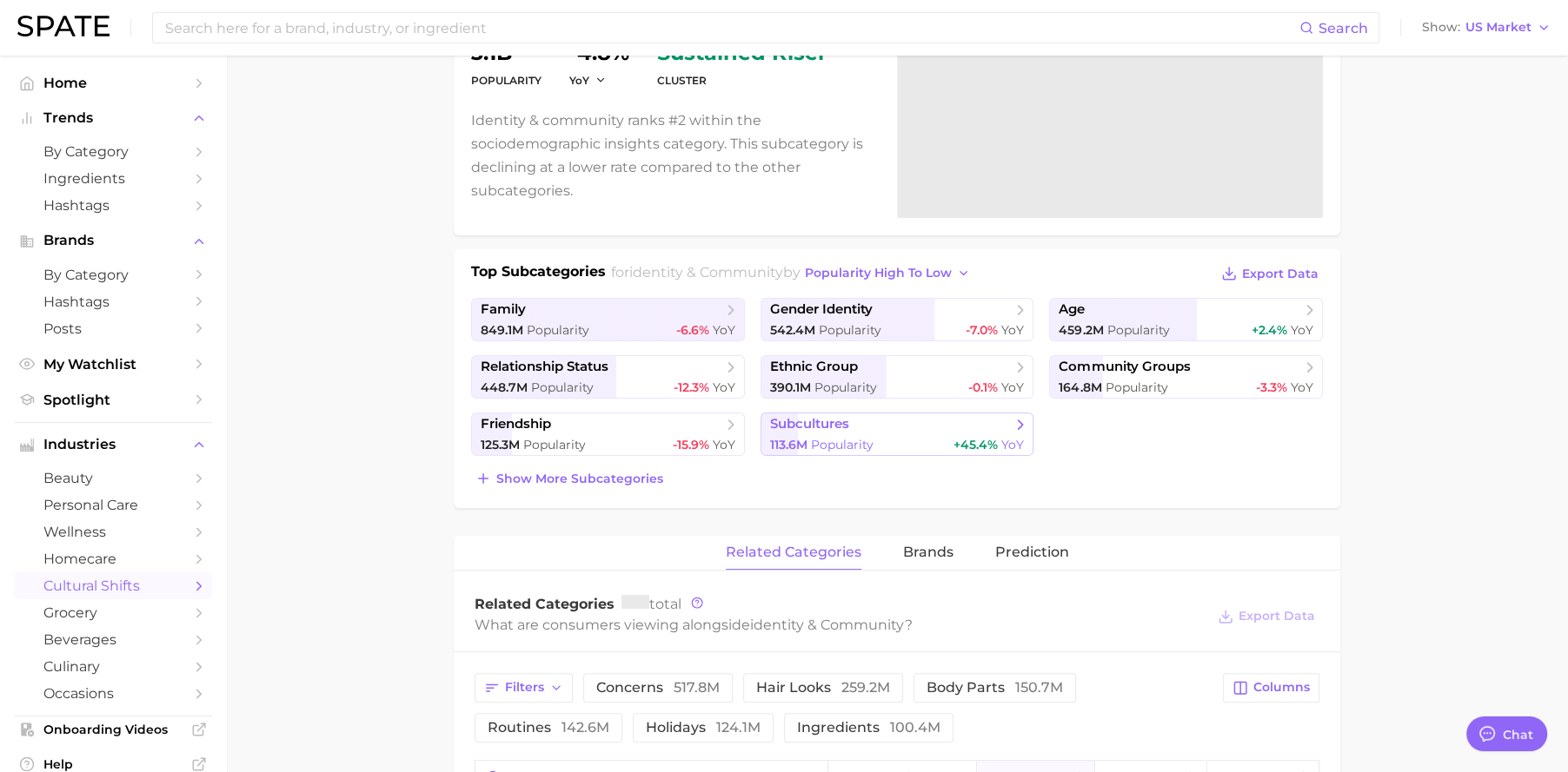
scroll to position [217, 0]
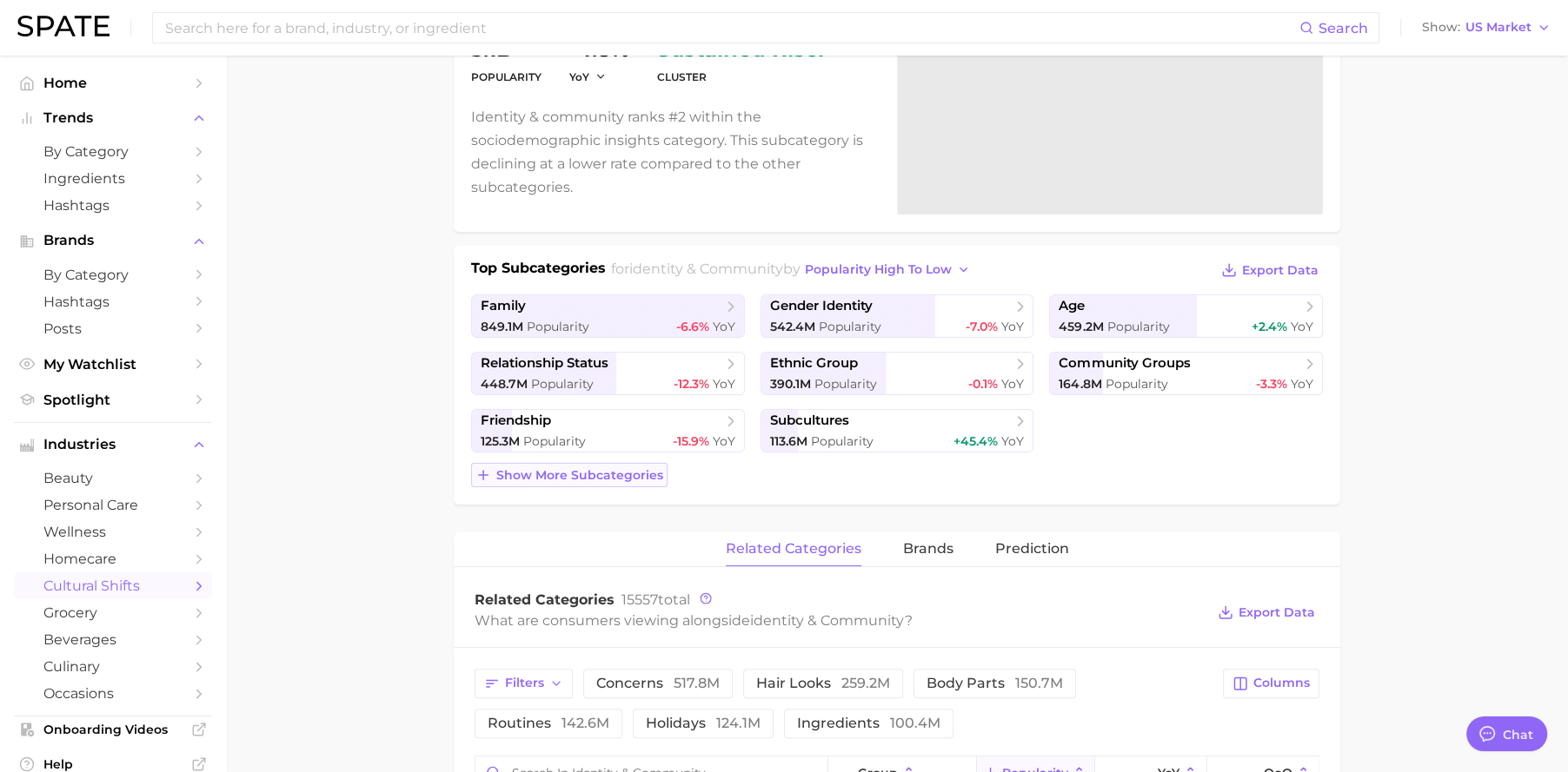
click at [662, 474] on button "Show more subcategories" at bounding box center [569, 474] width 196 height 24
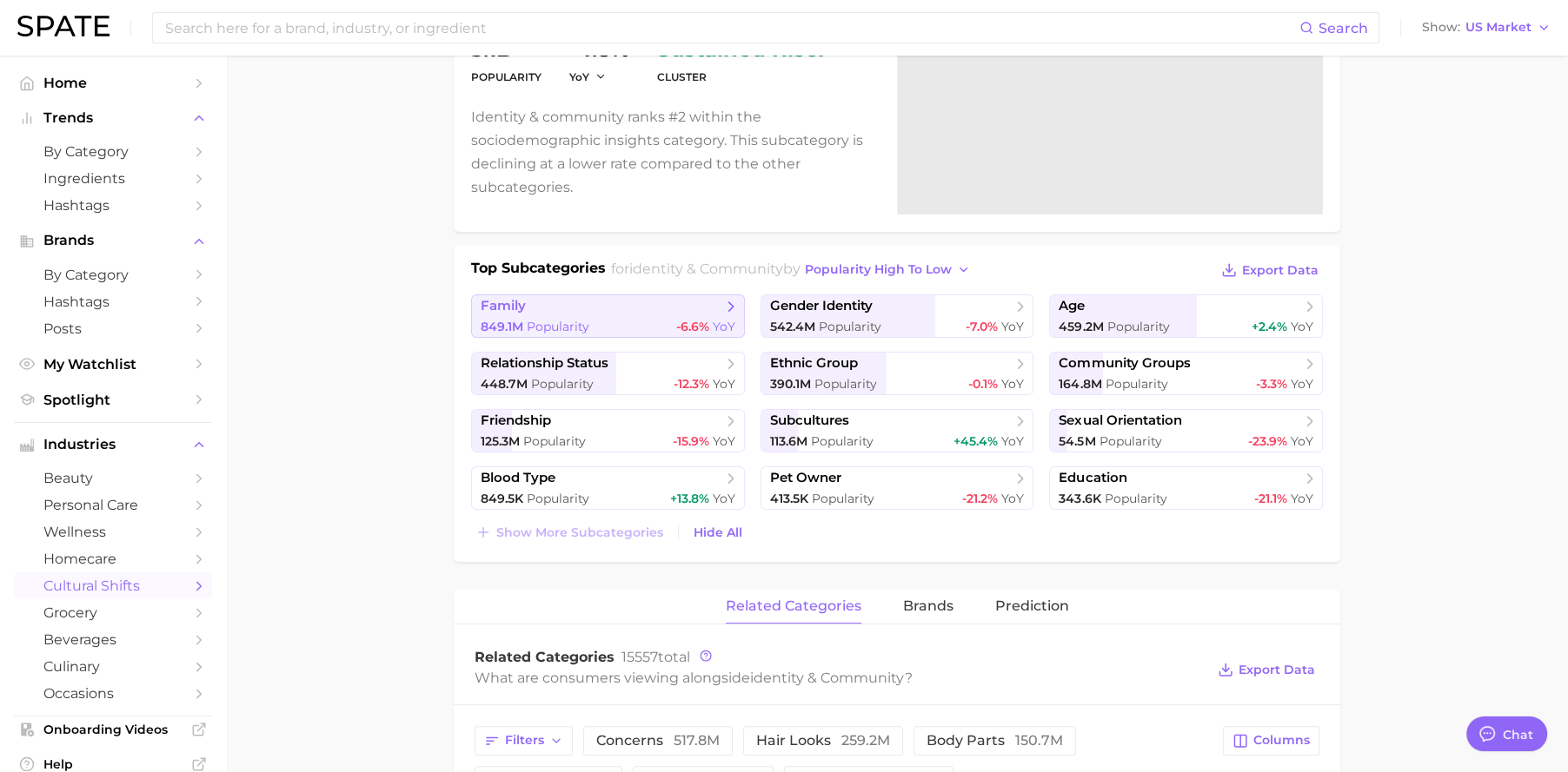
click at [662, 322] on div "849.1m Popularity -6.6% YoY" at bounding box center [608, 327] width 255 height 17
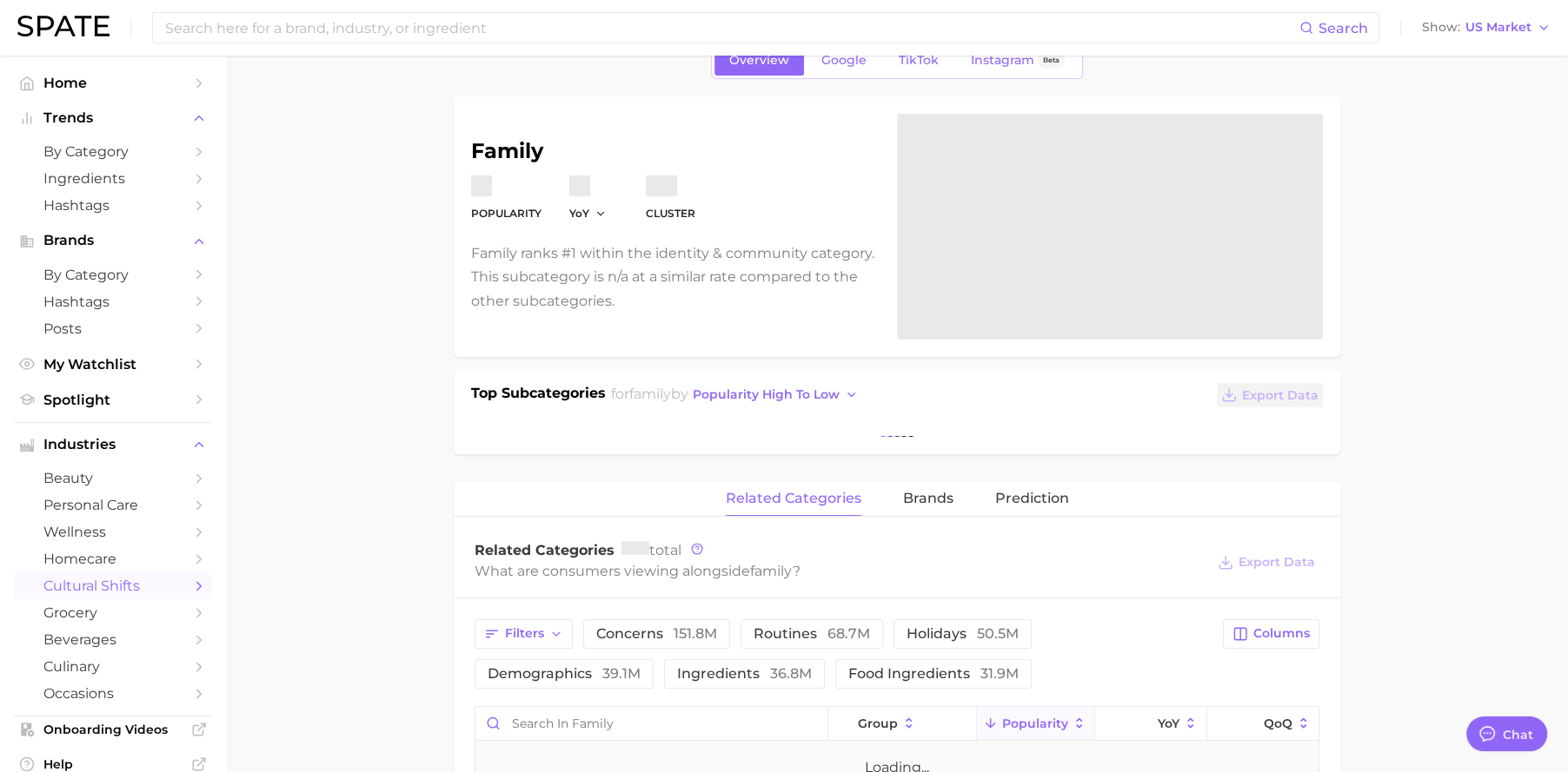
scroll to position [105, 0]
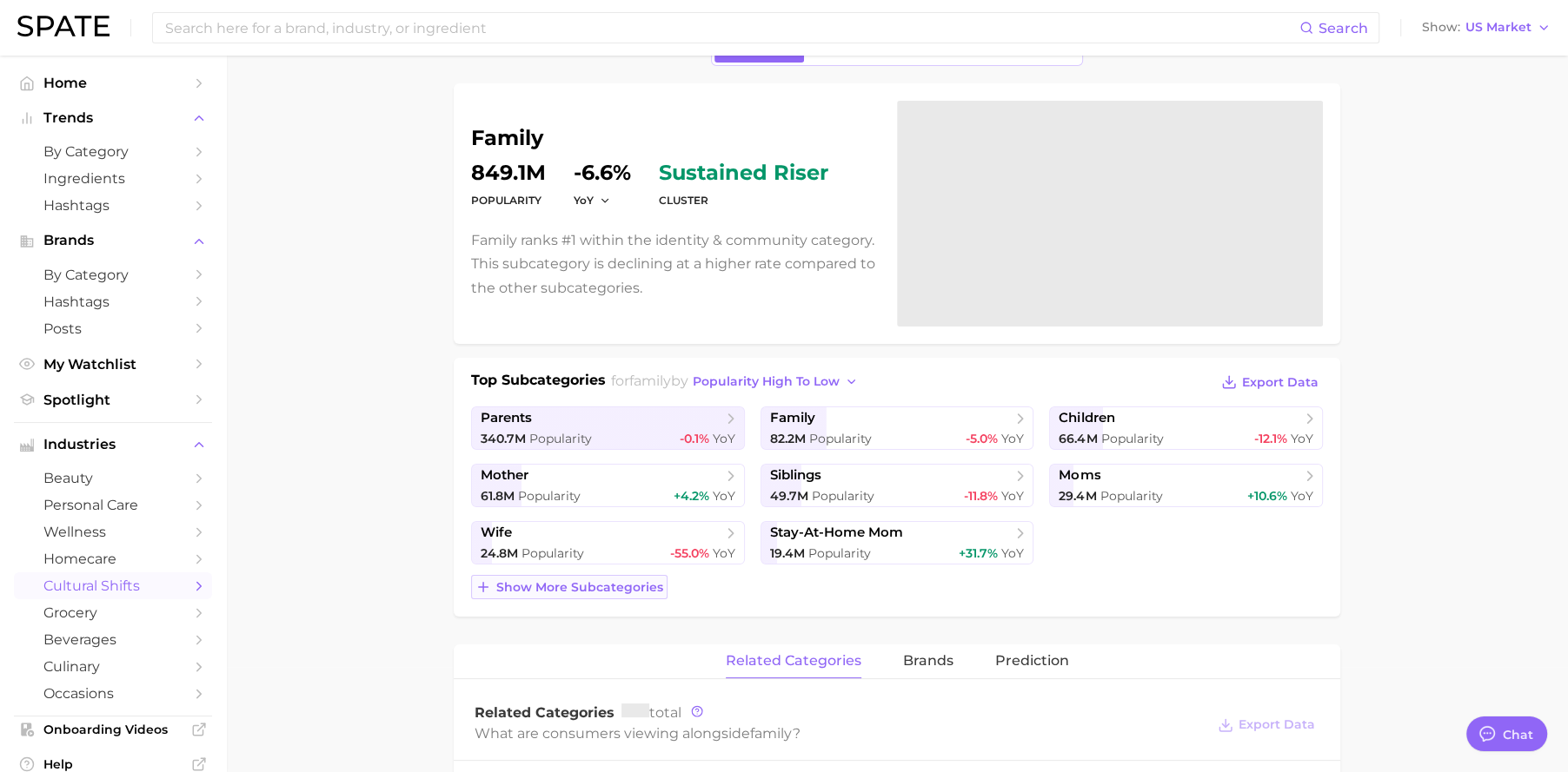
click at [628, 584] on span "Show more subcategories" at bounding box center [580, 587] width 167 height 15
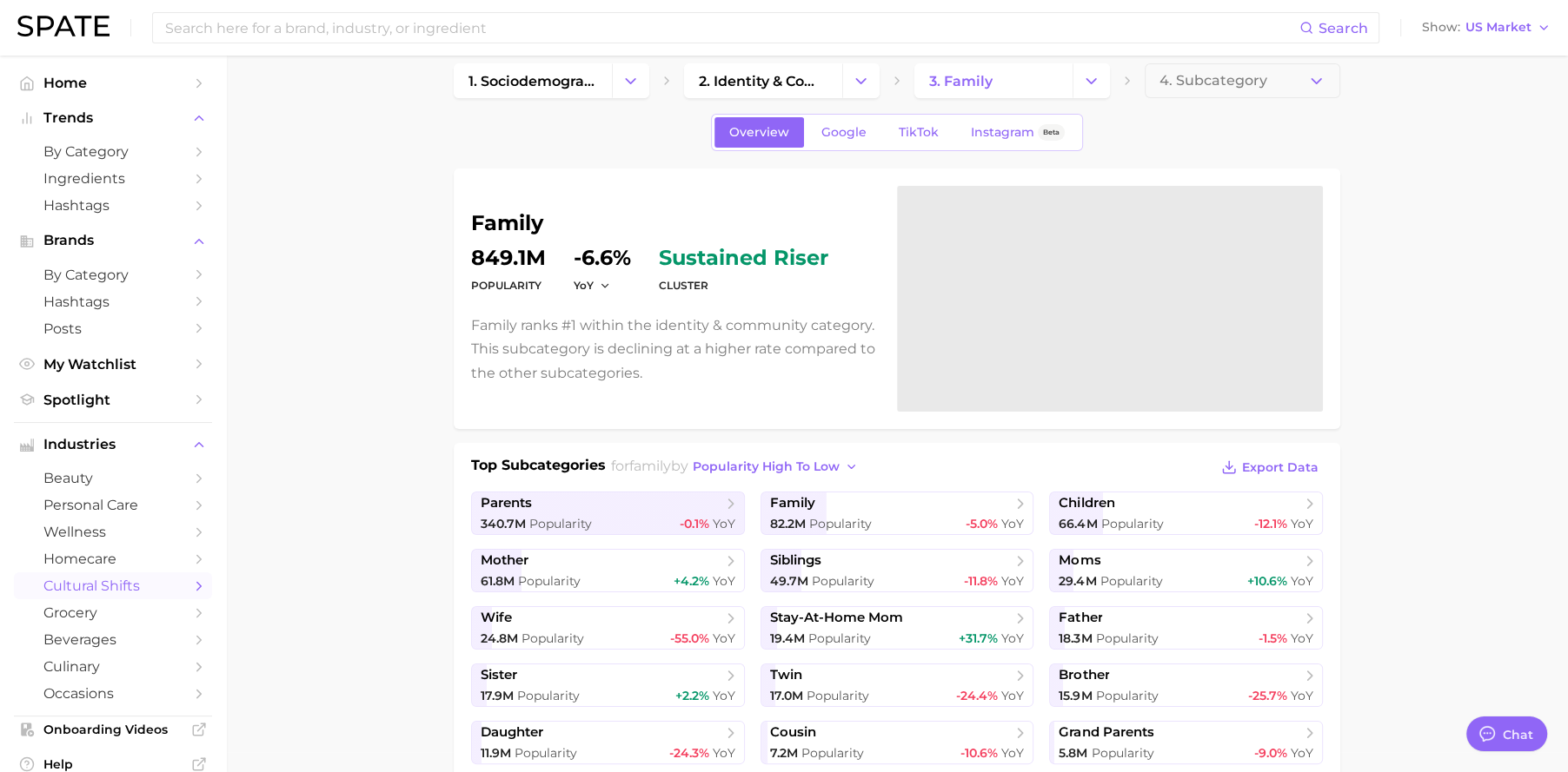
scroll to position [0, 0]
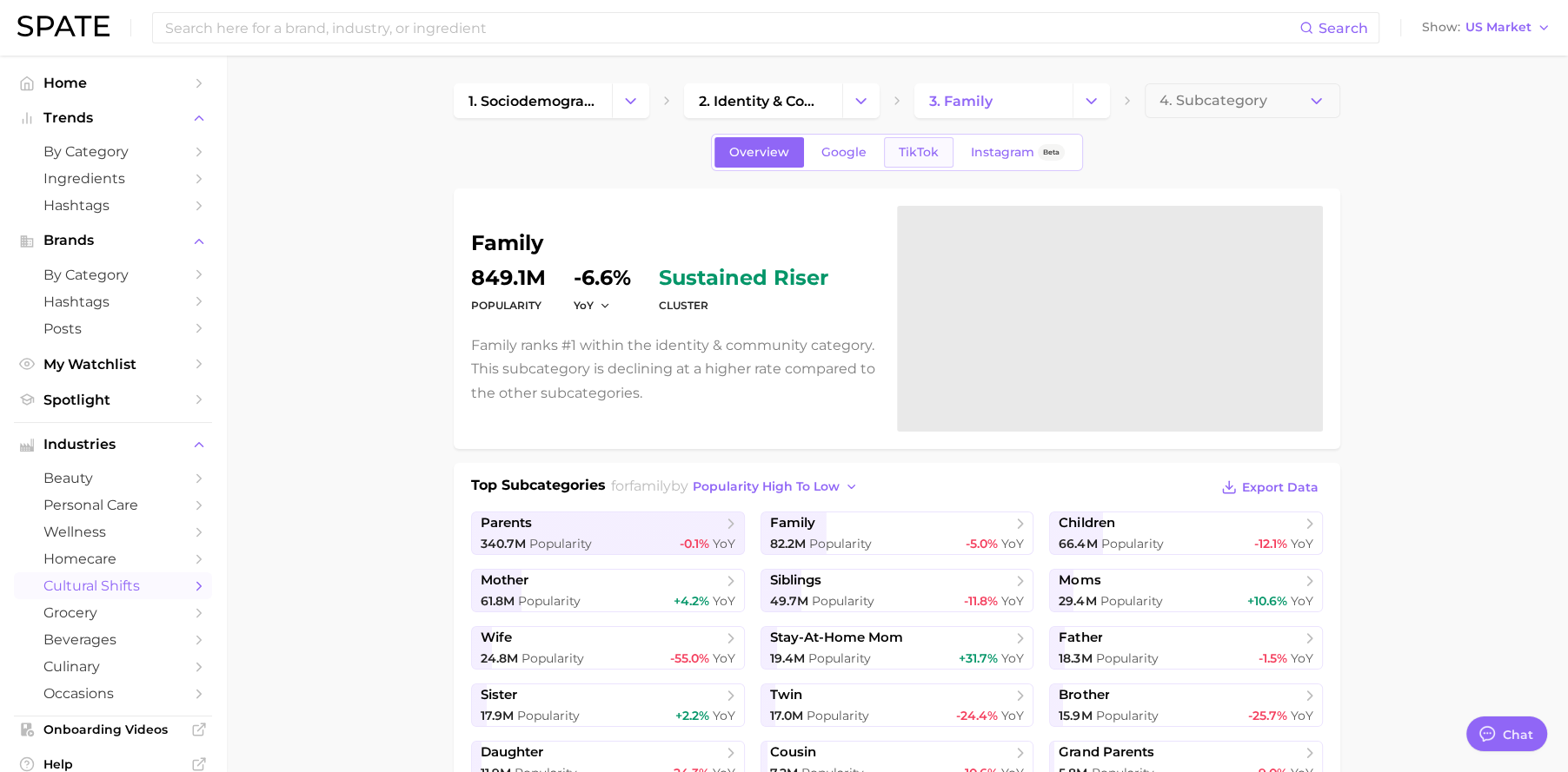
click at [927, 150] on span "TikTok" at bounding box center [918, 152] width 40 height 15
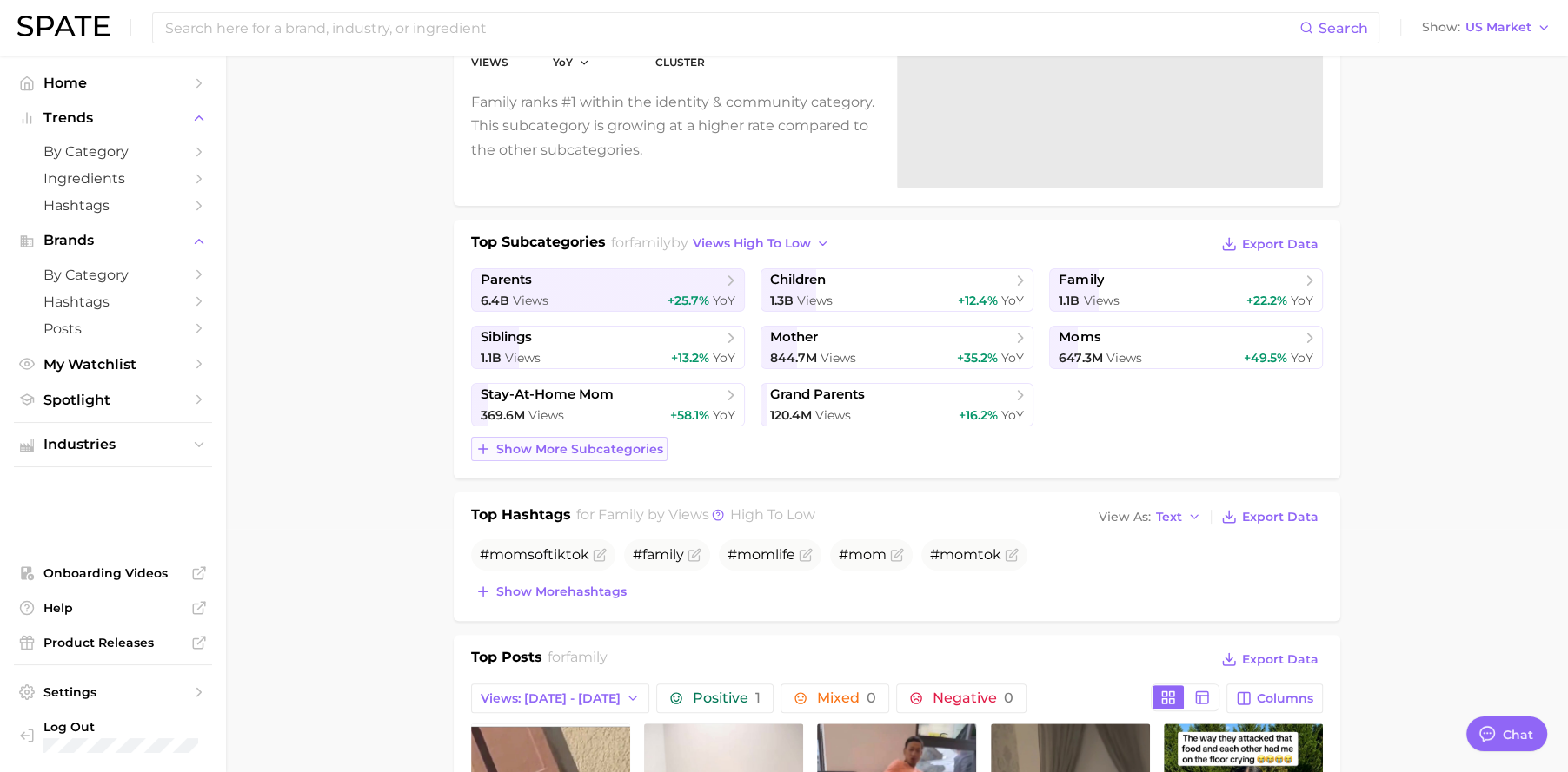
click at [635, 456] on button "Show more subcategories" at bounding box center [569, 448] width 196 height 24
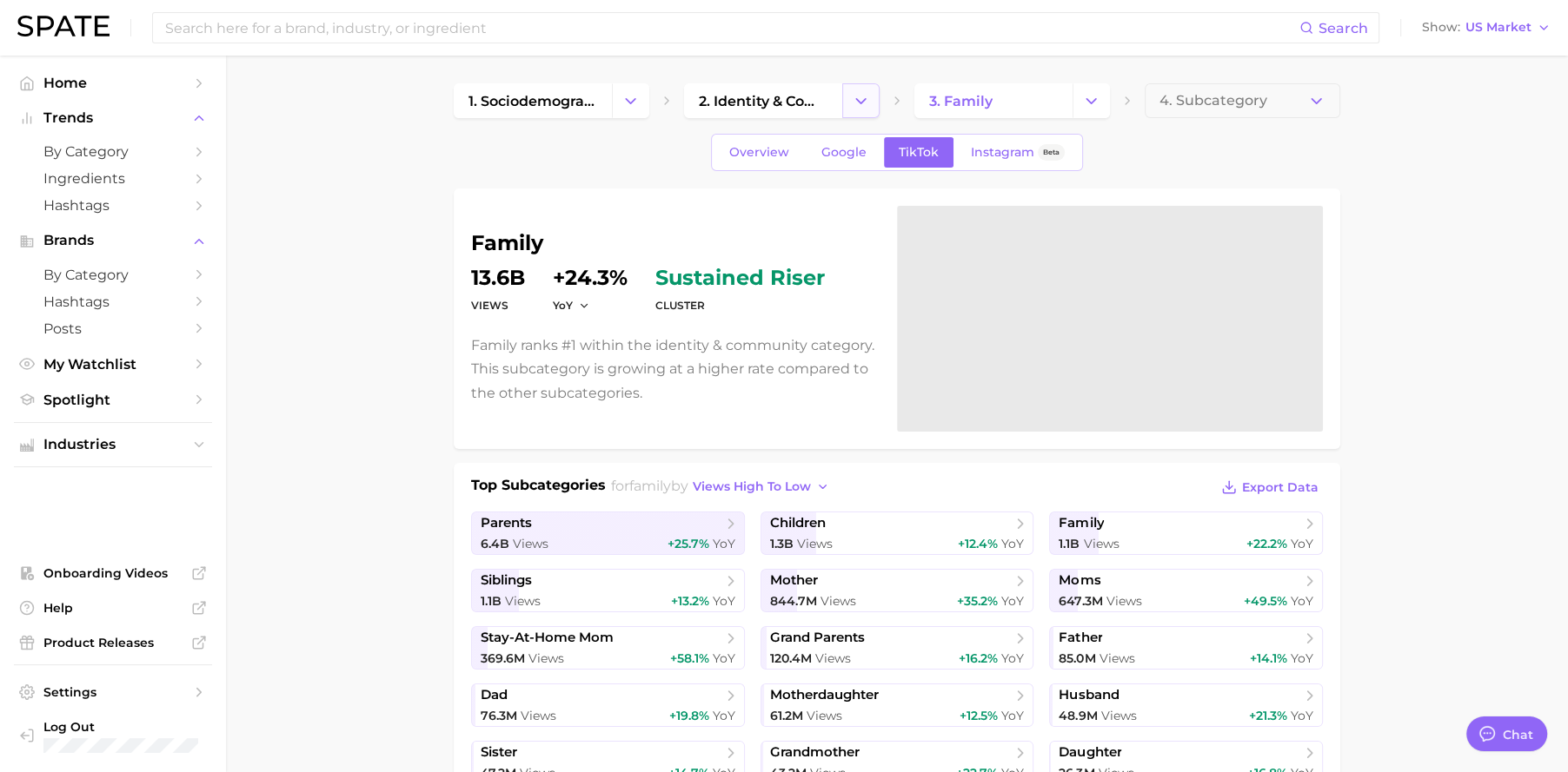
click at [858, 104] on icon "Change Category" at bounding box center [860, 101] width 18 height 18
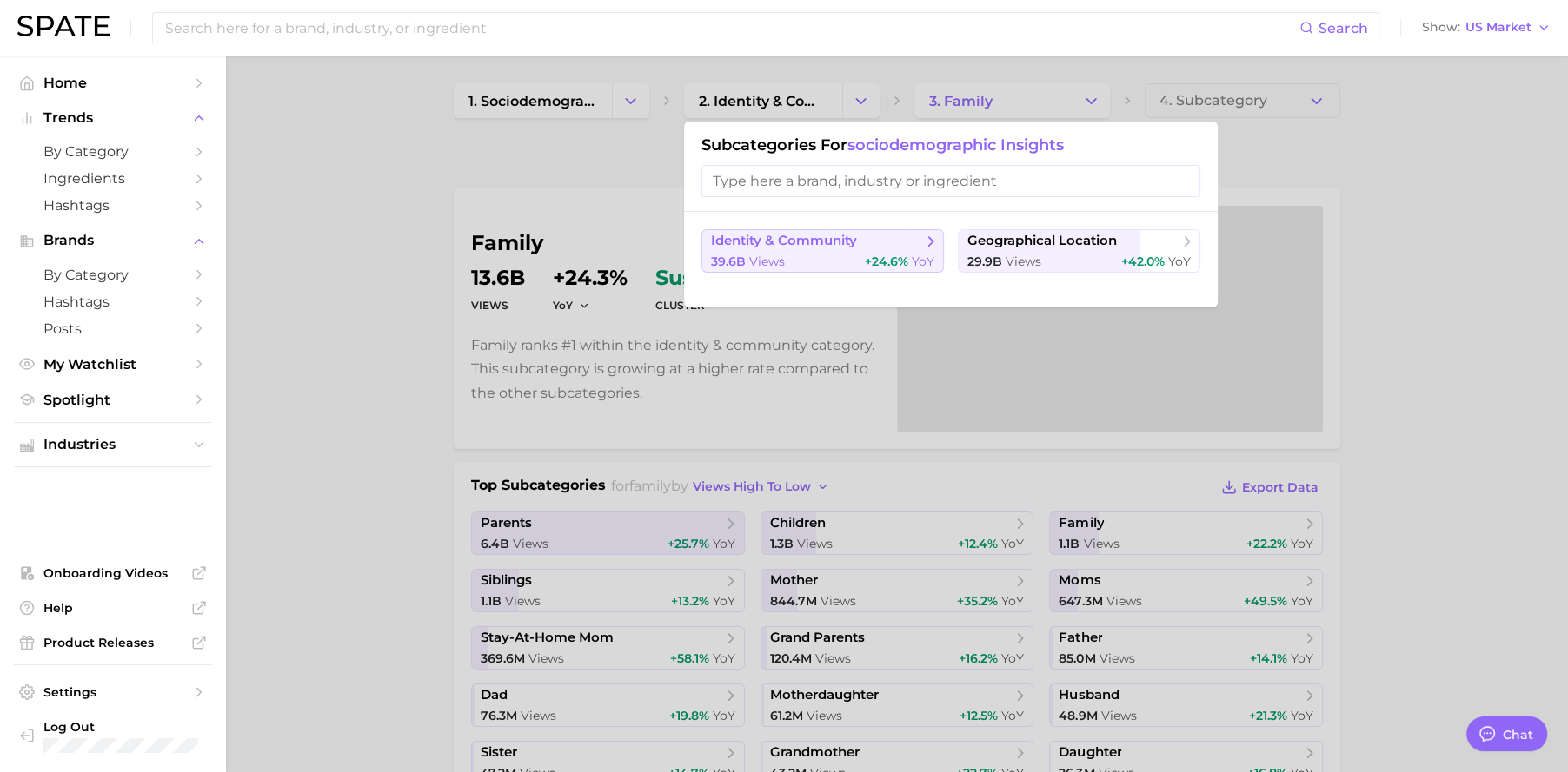
click at [857, 251] on button "identity & community 39.6b views +24.6% YoY" at bounding box center [822, 251] width 242 height 44
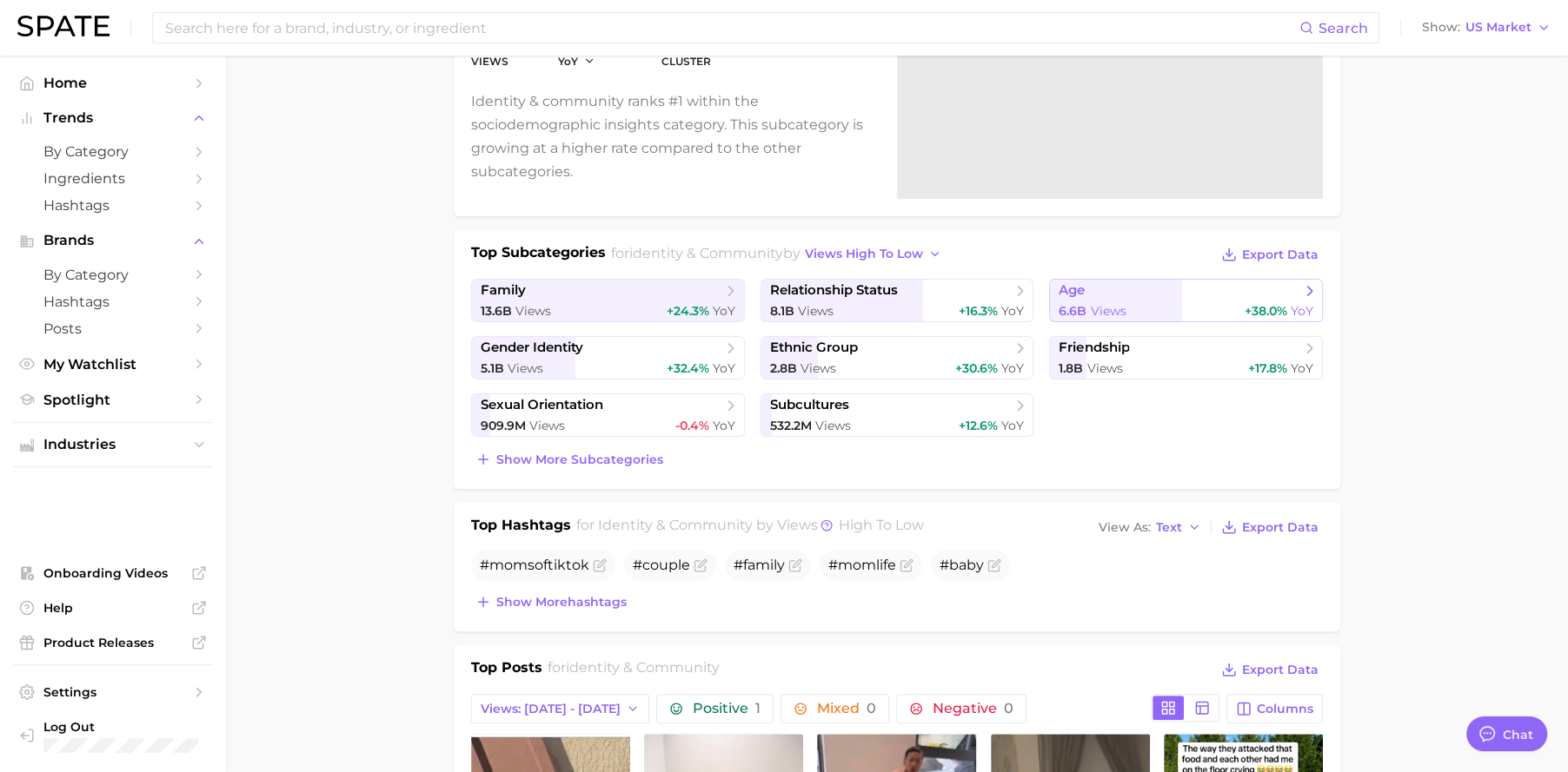
click at [1103, 303] on span "Views" at bounding box center [1107, 311] width 36 height 16
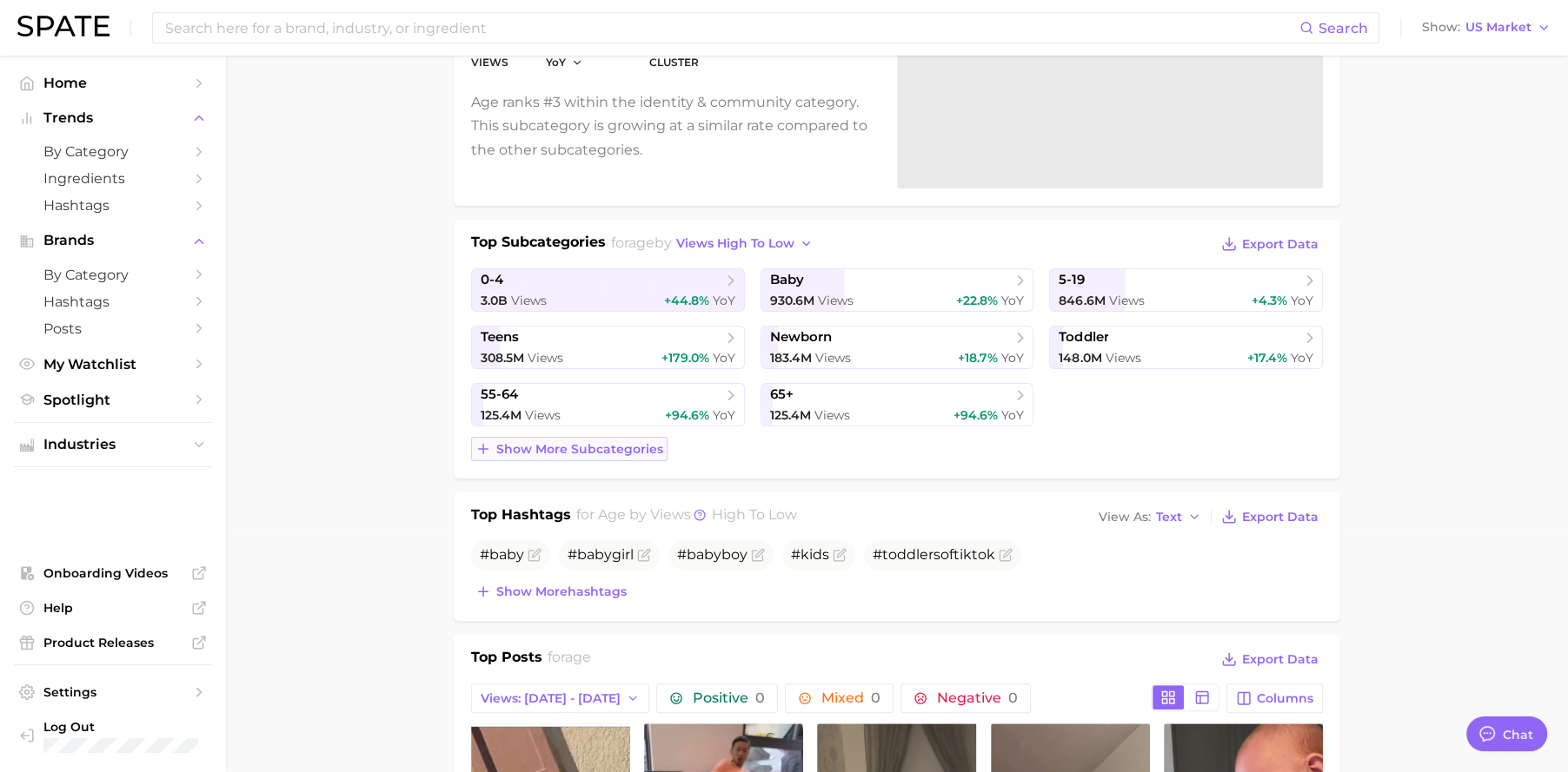
click at [640, 443] on span "Show more subcategories" at bounding box center [580, 449] width 167 height 15
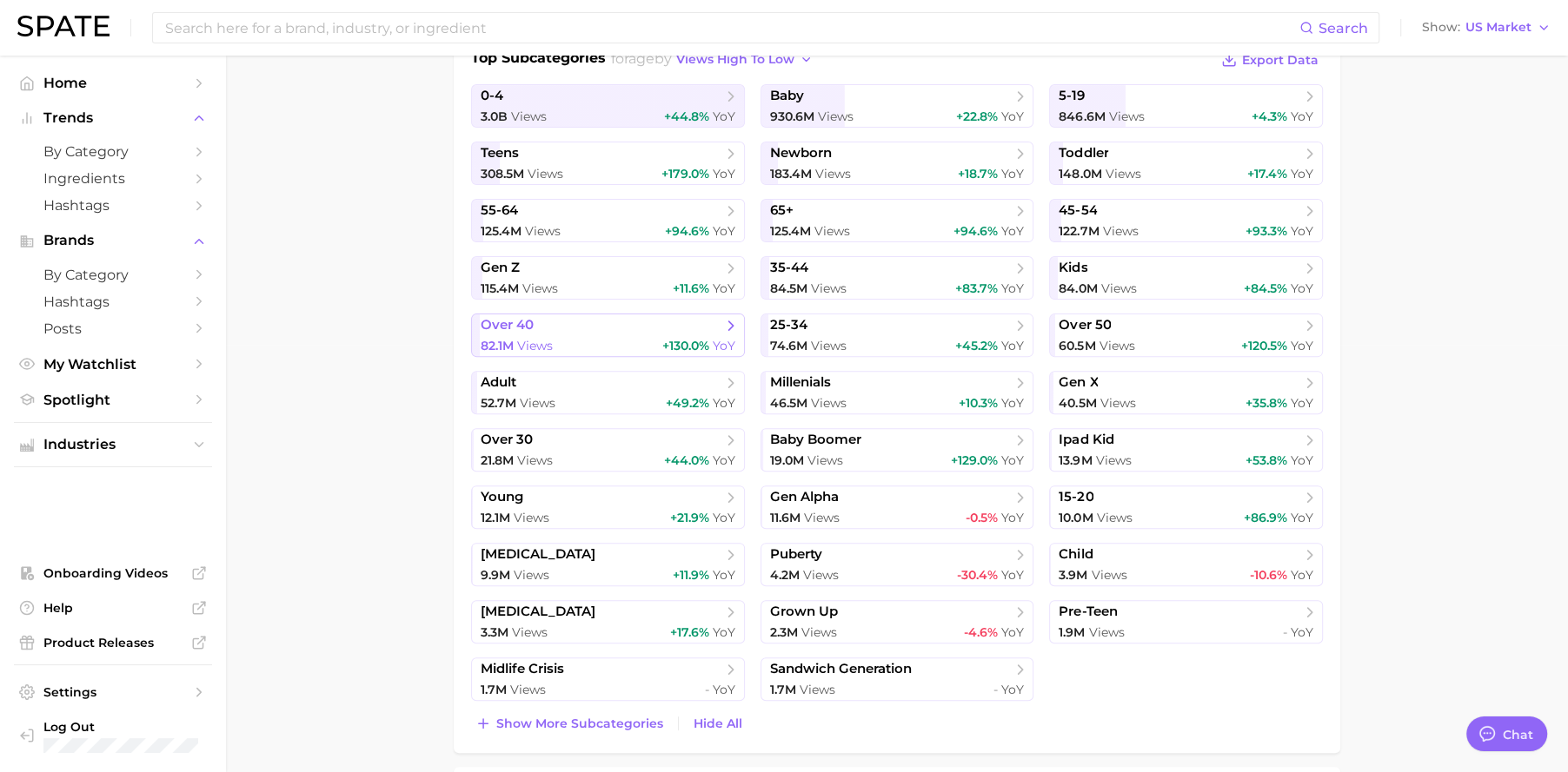
click at [689, 346] on span "+130.0%" at bounding box center [686, 346] width 47 height 16
